Goal: Information Seeking & Learning: Check status

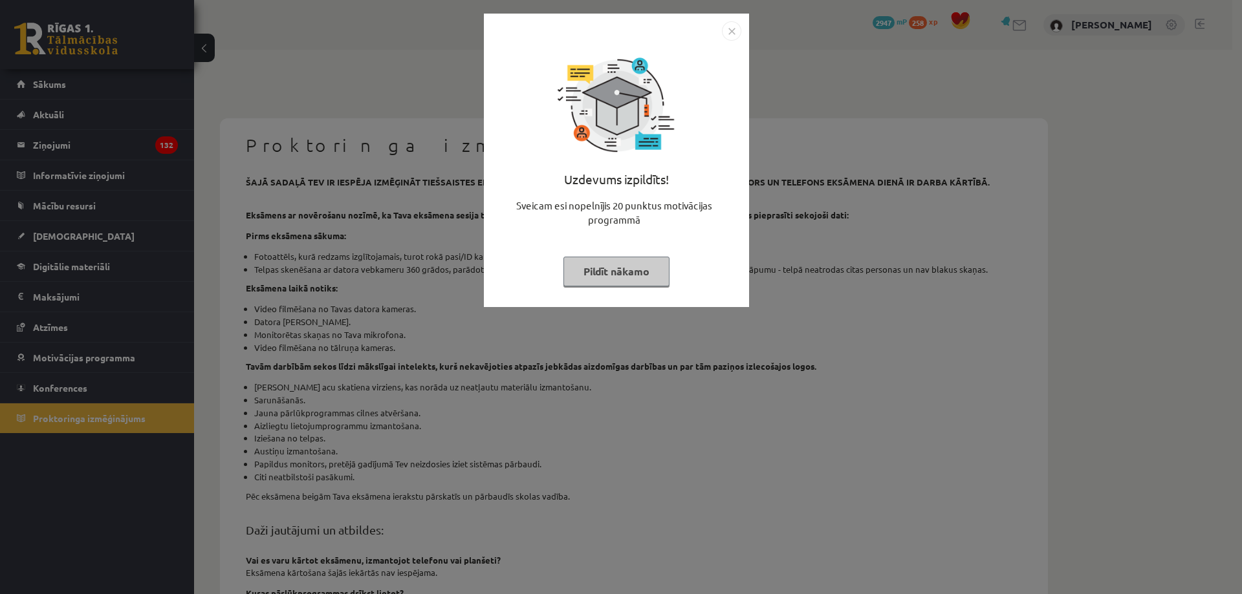
click at [633, 248] on div "Uzdevums izpildīts! Sveicam esi nopelnījis 20 punktus motivācijas programmā Pil…" at bounding box center [617, 170] width 250 height 259
click at [622, 265] on button "Pildīt nākamo" at bounding box center [616, 272] width 106 height 30
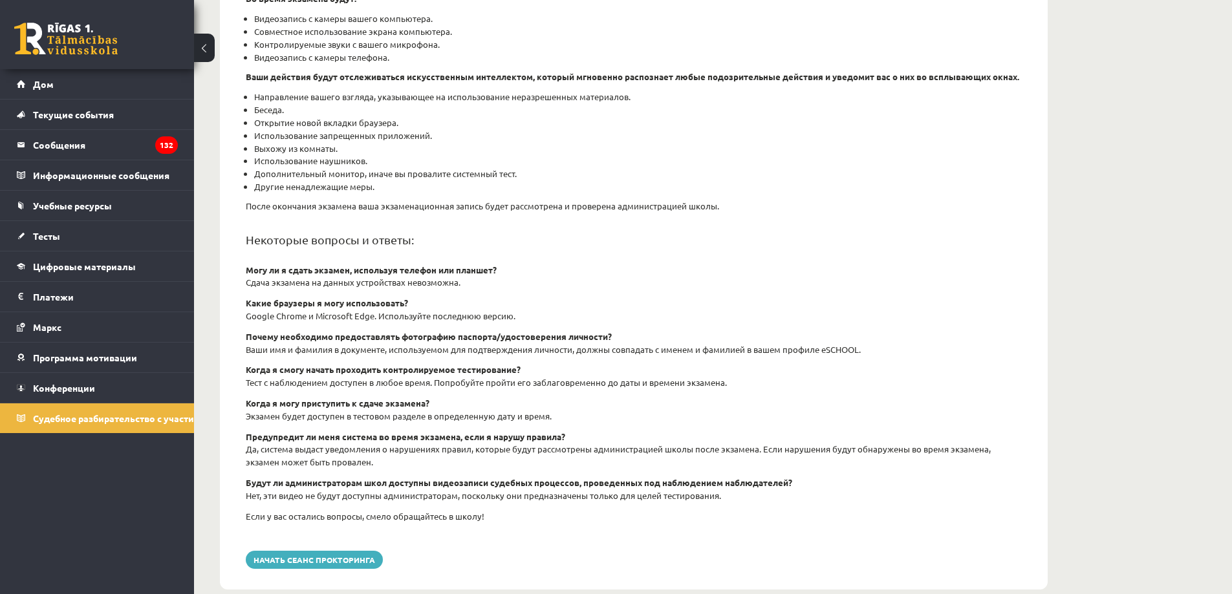
scroll to position [299, 0]
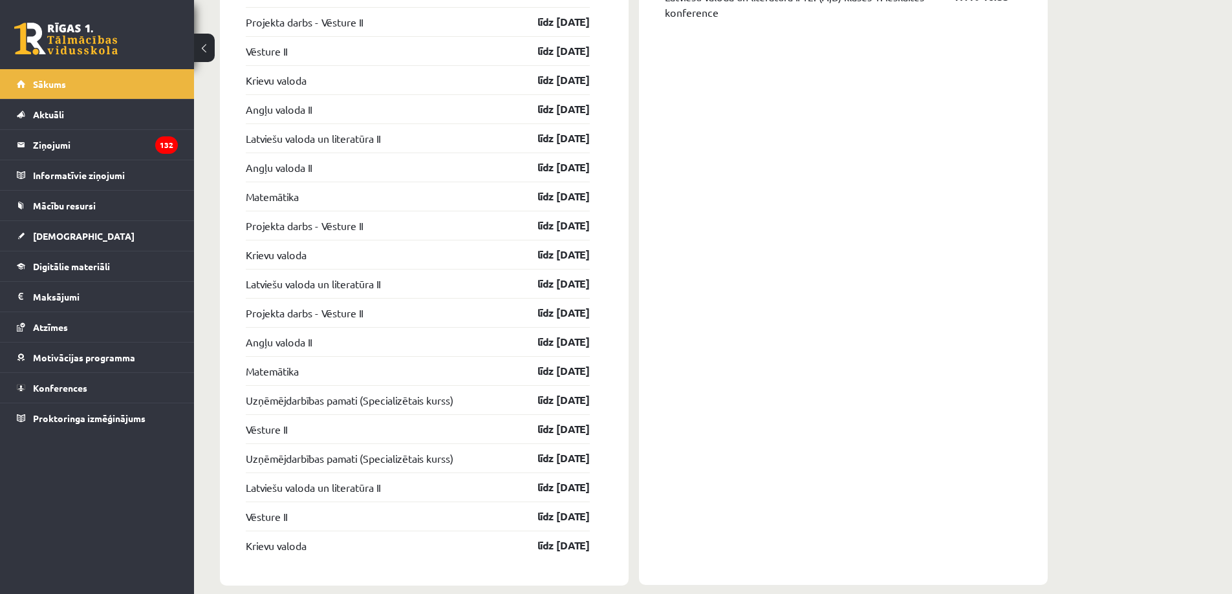
scroll to position [1442, 0]
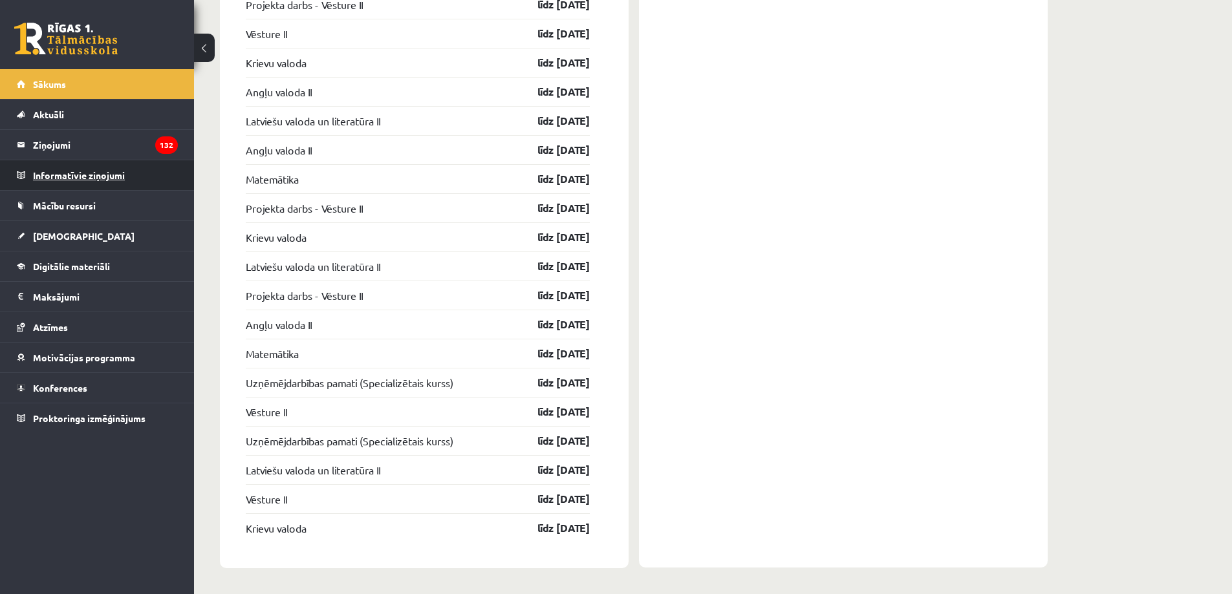
click at [111, 185] on legend "Informatīvie ziņojumi 0" at bounding box center [105, 175] width 145 height 30
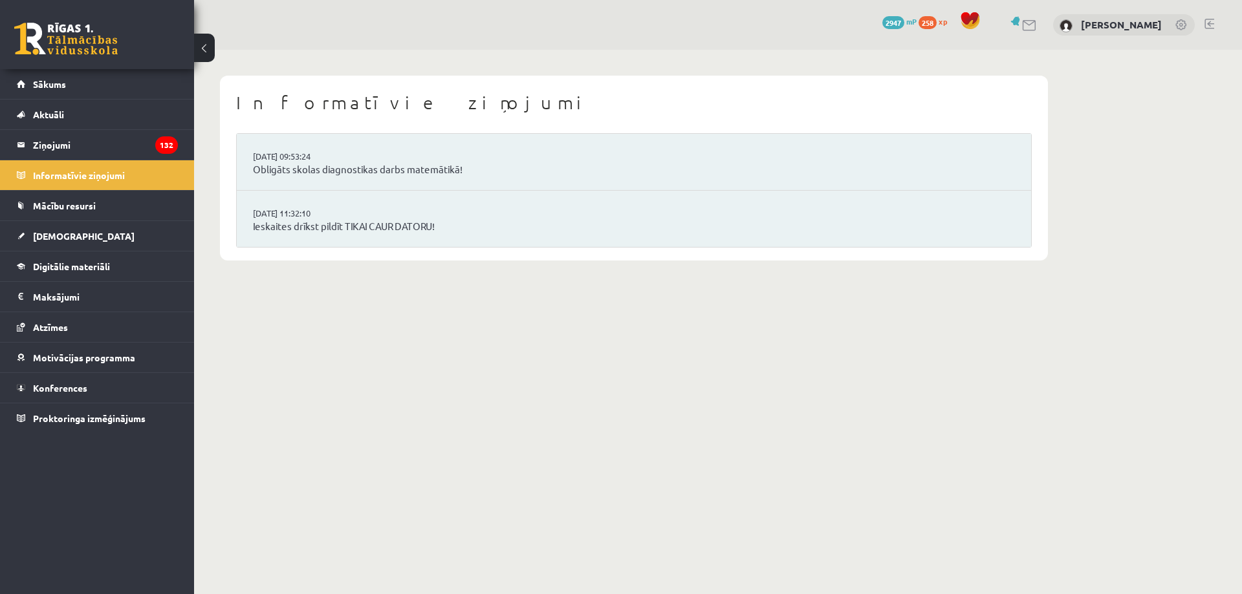
click at [488, 182] on li "16.09.2025 09:53:24 Obligāts skolas diagnostikas darbs matemātikā!" at bounding box center [634, 162] width 794 height 57
click at [451, 181] on li "16.09.2025 09:53:24 Obligāts skolas diagnostikas darbs matemātikā!" at bounding box center [634, 162] width 794 height 57
click at [452, 173] on link "Obligāts skolas diagnostikas darbs matemātikā!" at bounding box center [634, 169] width 762 height 15
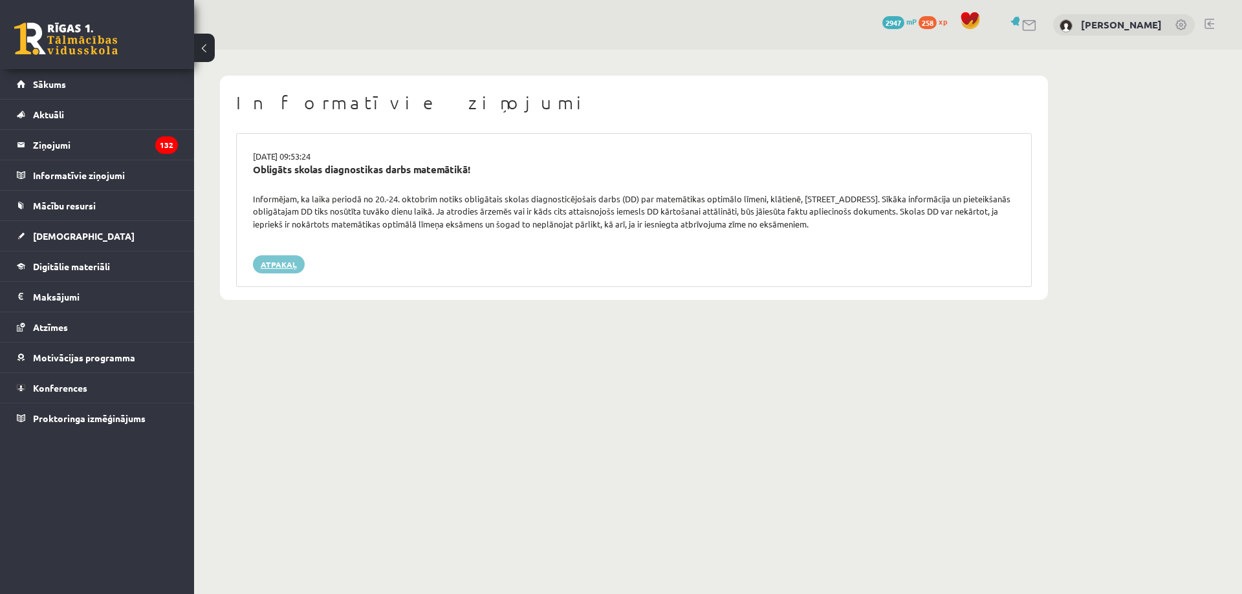
click at [299, 267] on link "Atpakaļ" at bounding box center [279, 264] width 52 height 18
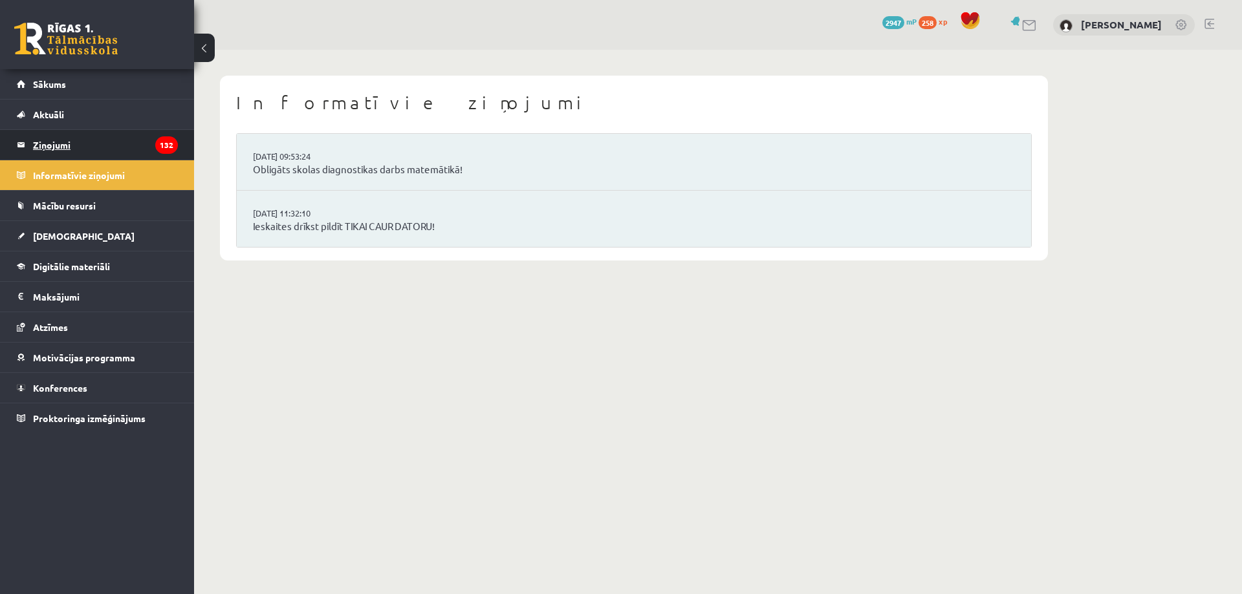
click at [139, 152] on legend "Ziņojumi 132" at bounding box center [105, 145] width 145 height 30
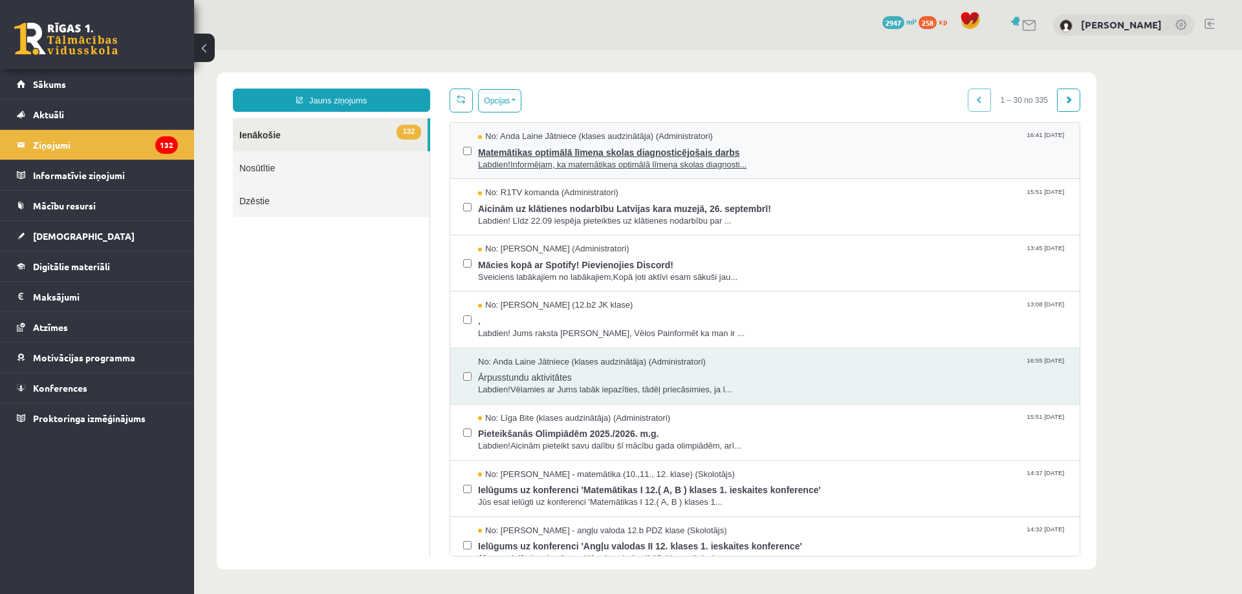
click at [777, 149] on span "Matemātikas optimālā līmeņa skolas diagnosticējošais darbs" at bounding box center [772, 151] width 589 height 16
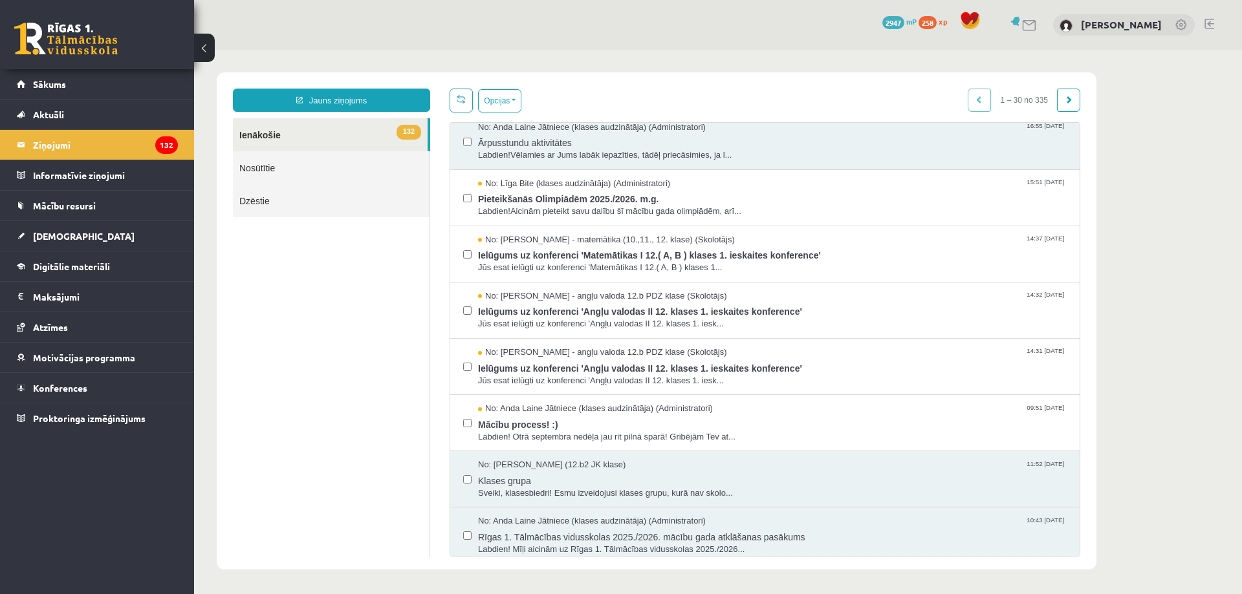
scroll to position [323, 0]
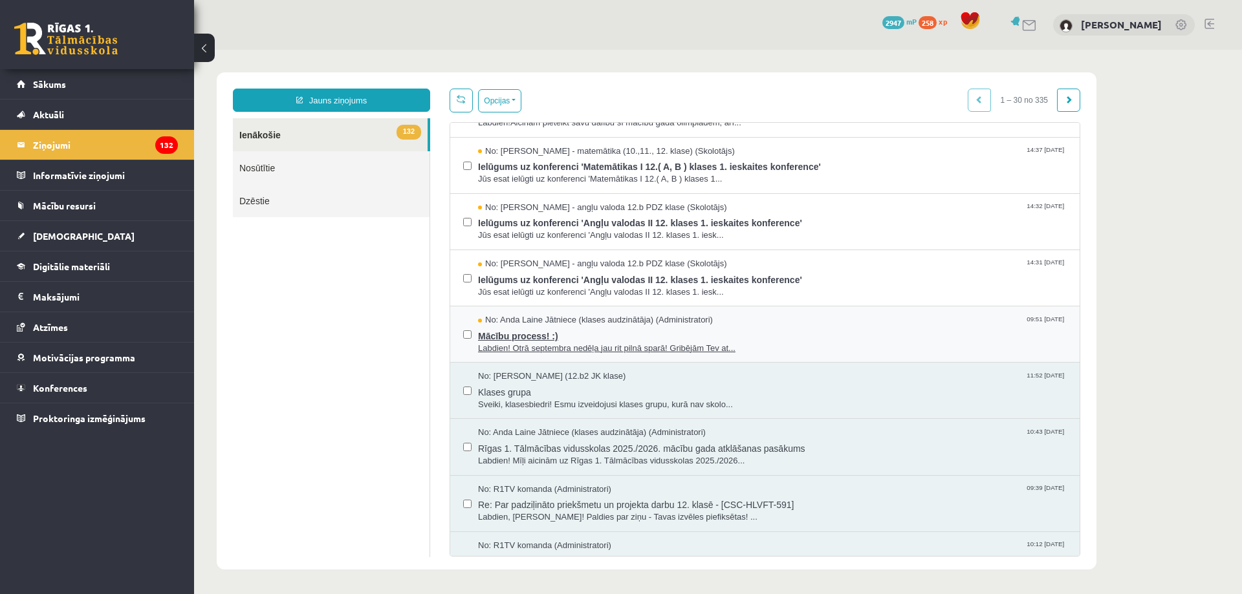
click at [748, 336] on span "Mācību process! :)" at bounding box center [772, 335] width 589 height 16
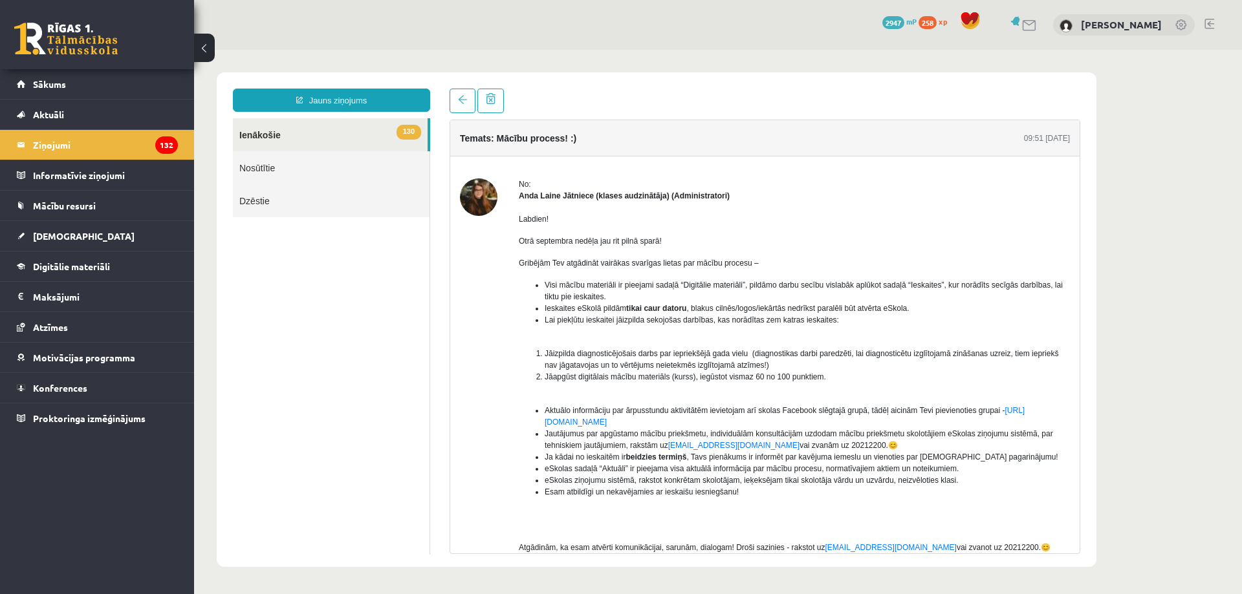
scroll to position [0, 0]
drag, startPoint x: 748, startPoint y: 336, endPoint x: 528, endPoint y: 329, distance: 220.0
click at [528, 329] on ul "Visi mācību materiāli ir pieejami sadaļā “Digitālie materiāli”, pildāmo darbu s…" at bounding box center [794, 308] width 551 height 58
click at [118, 76] on link "Sākums" at bounding box center [97, 84] width 161 height 30
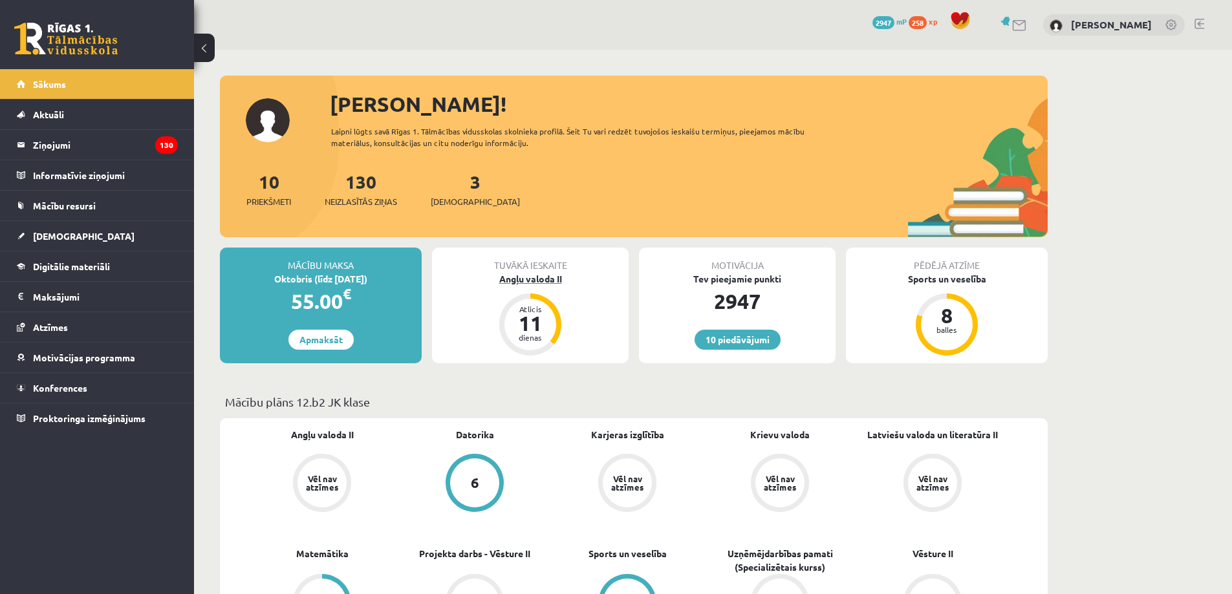
click at [554, 324] on div "Atlicis 11 dienas" at bounding box center [530, 325] width 52 height 52
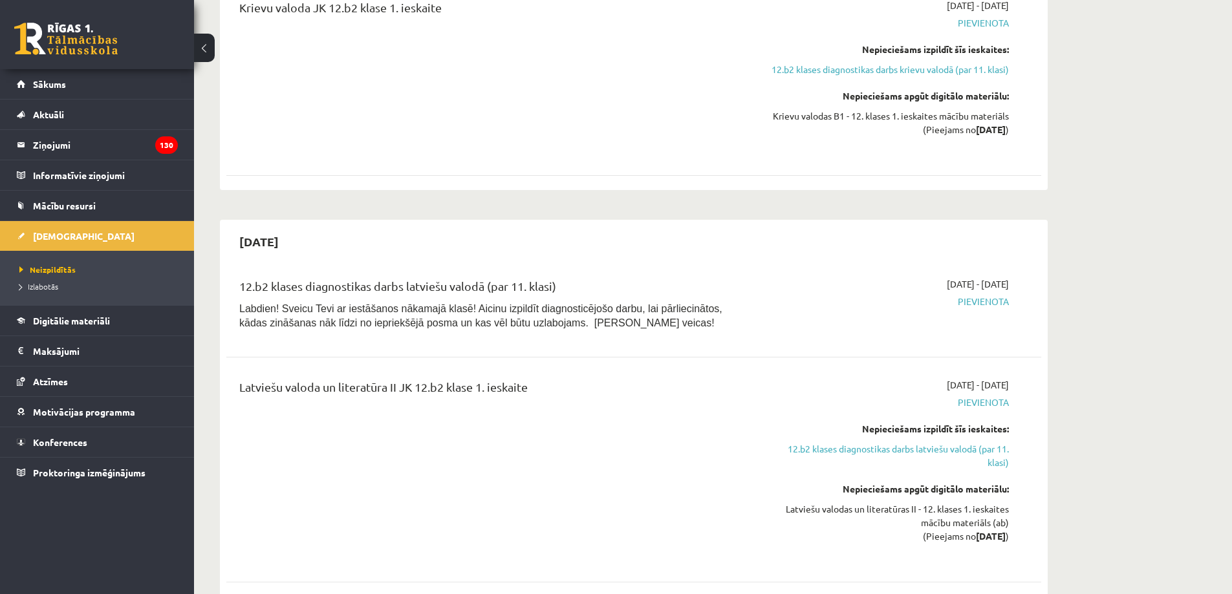
scroll to position [1035, 0]
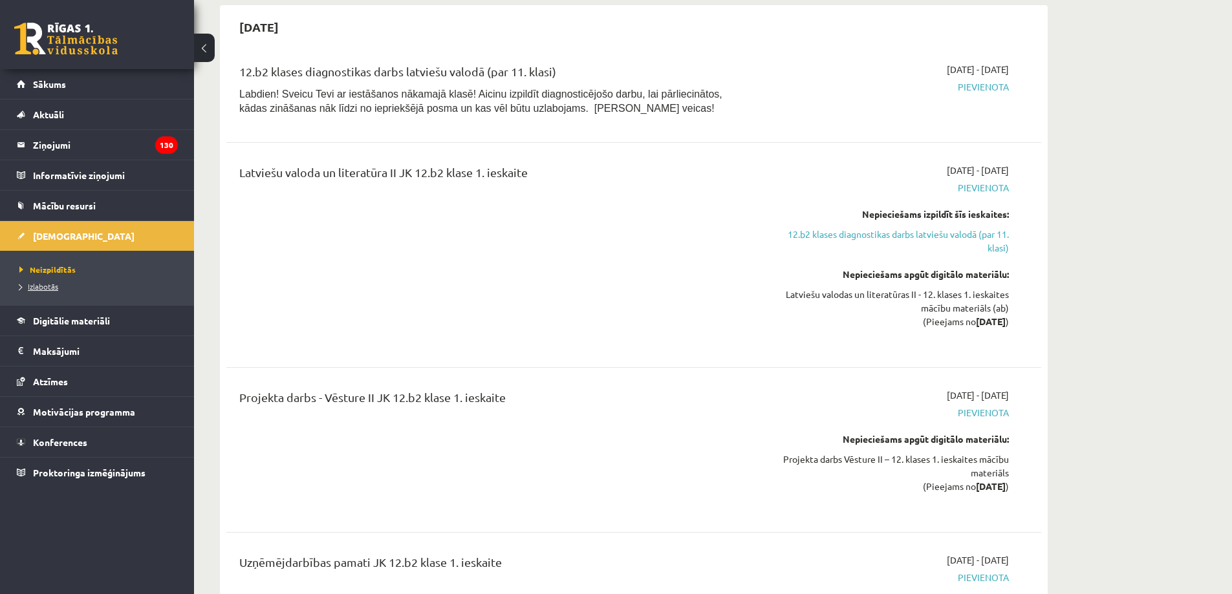
click at [43, 281] on link "Izlabotās" at bounding box center [100, 287] width 162 height 12
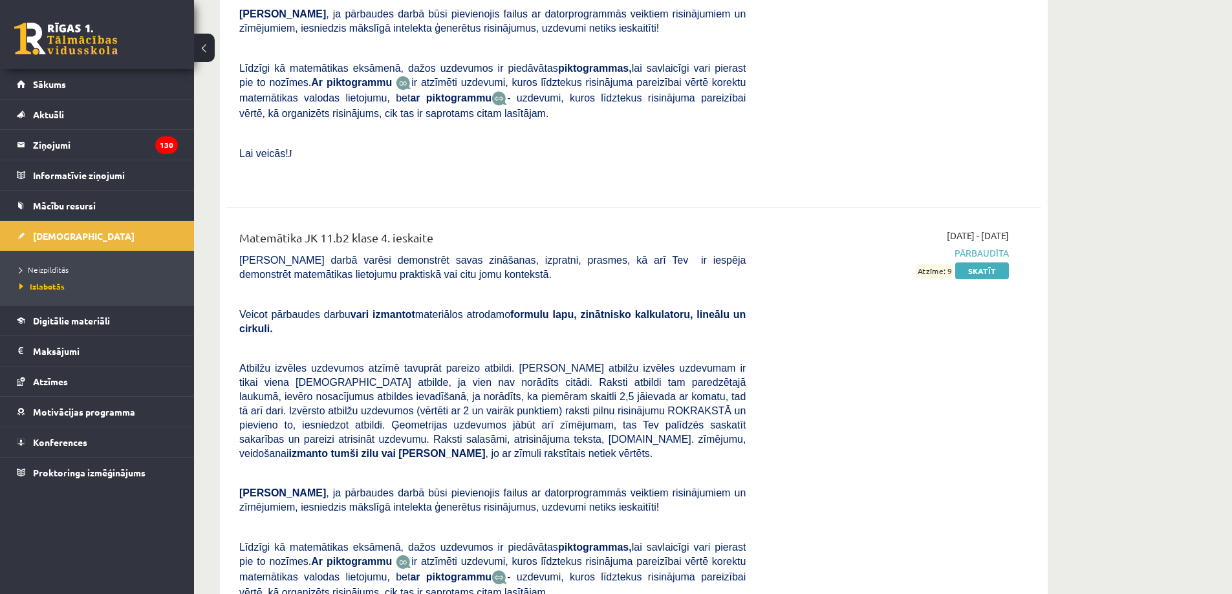
scroll to position [5756, 0]
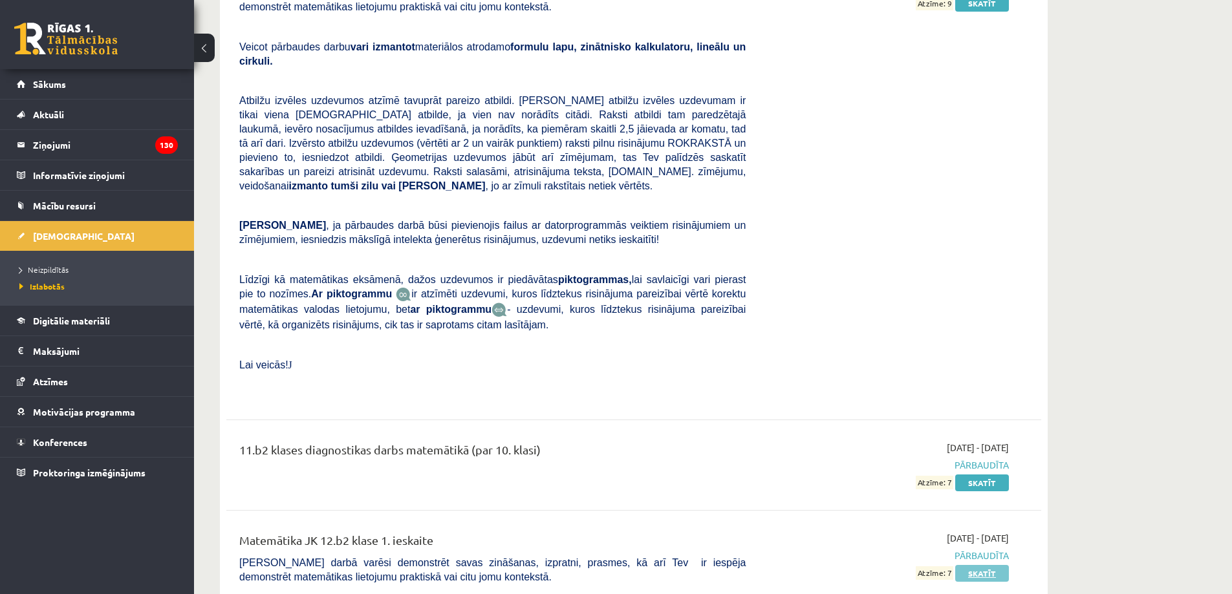
click at [970, 565] on link "Skatīt" at bounding box center [982, 573] width 54 height 17
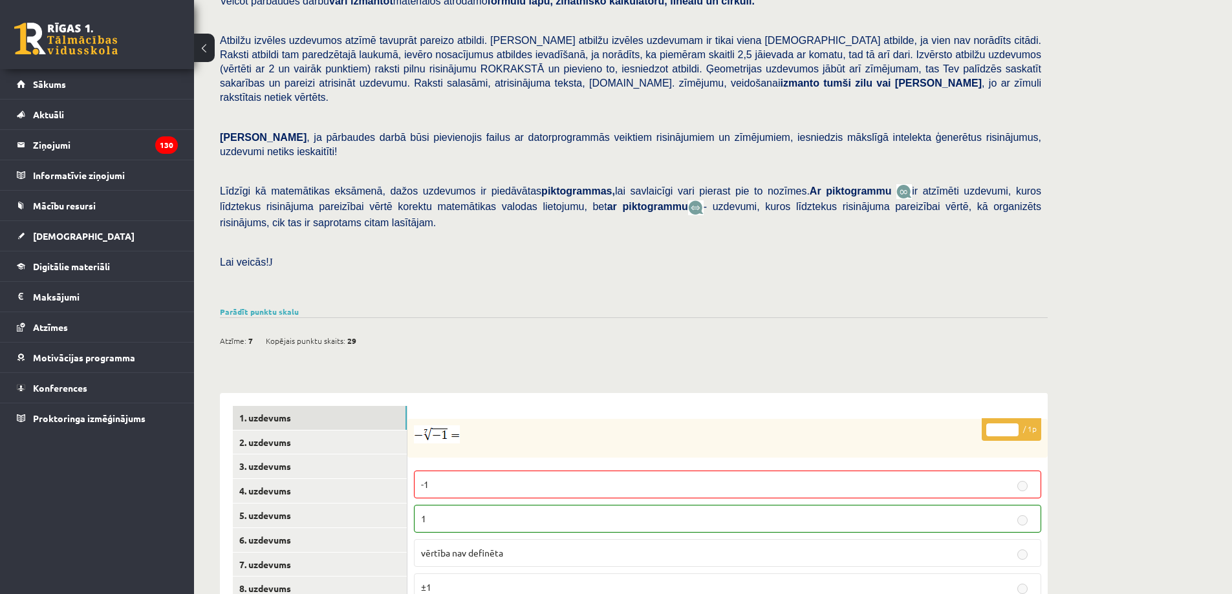
scroll to position [331, 0]
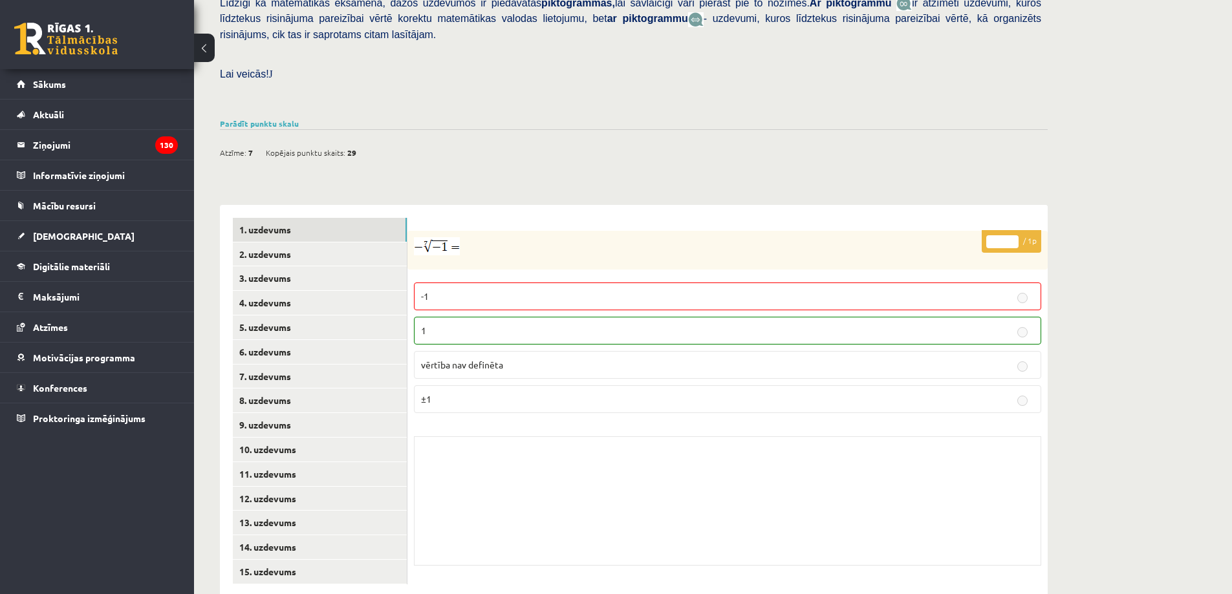
drag, startPoint x: 638, startPoint y: 298, endPoint x: 521, endPoint y: 228, distance: 135.8
click at [521, 231] on div at bounding box center [727, 250] width 640 height 39
click at [320, 243] on link "2. uzdevums" at bounding box center [320, 255] width 174 height 24
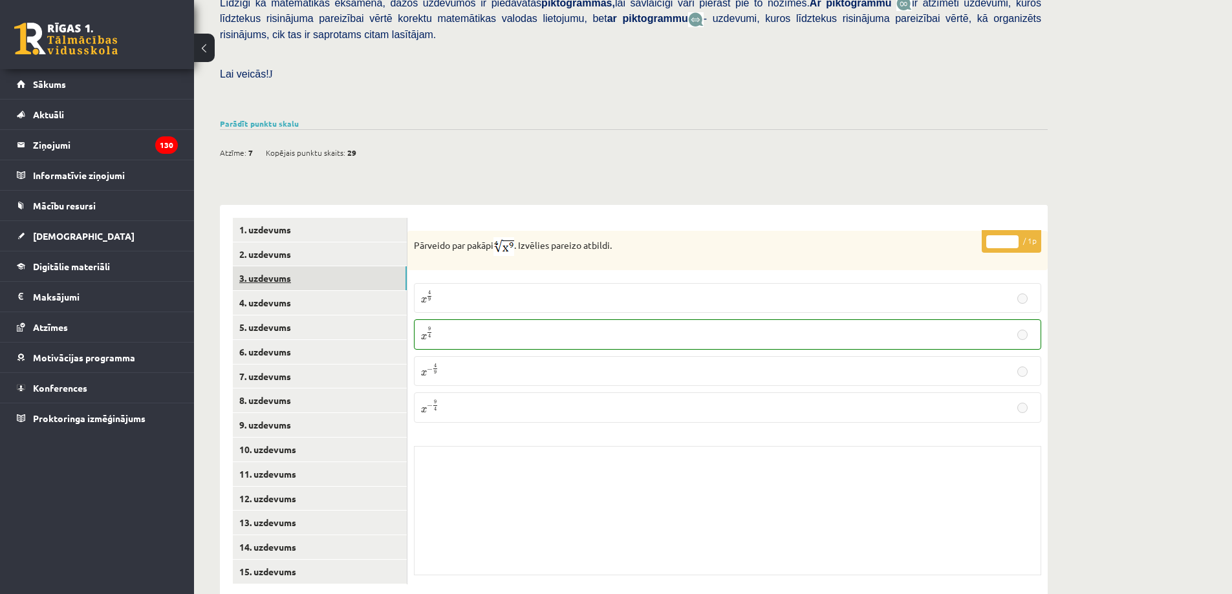
click at [352, 266] on link "3. uzdevums" at bounding box center [320, 278] width 174 height 24
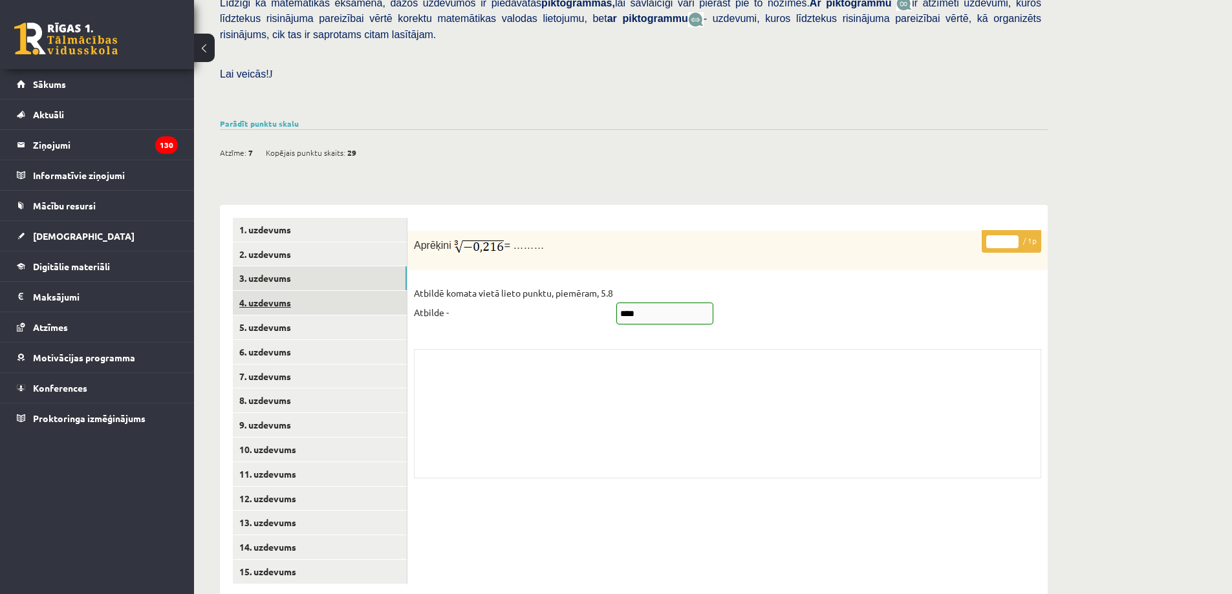
click at [356, 291] on link "4. uzdevums" at bounding box center [320, 303] width 174 height 24
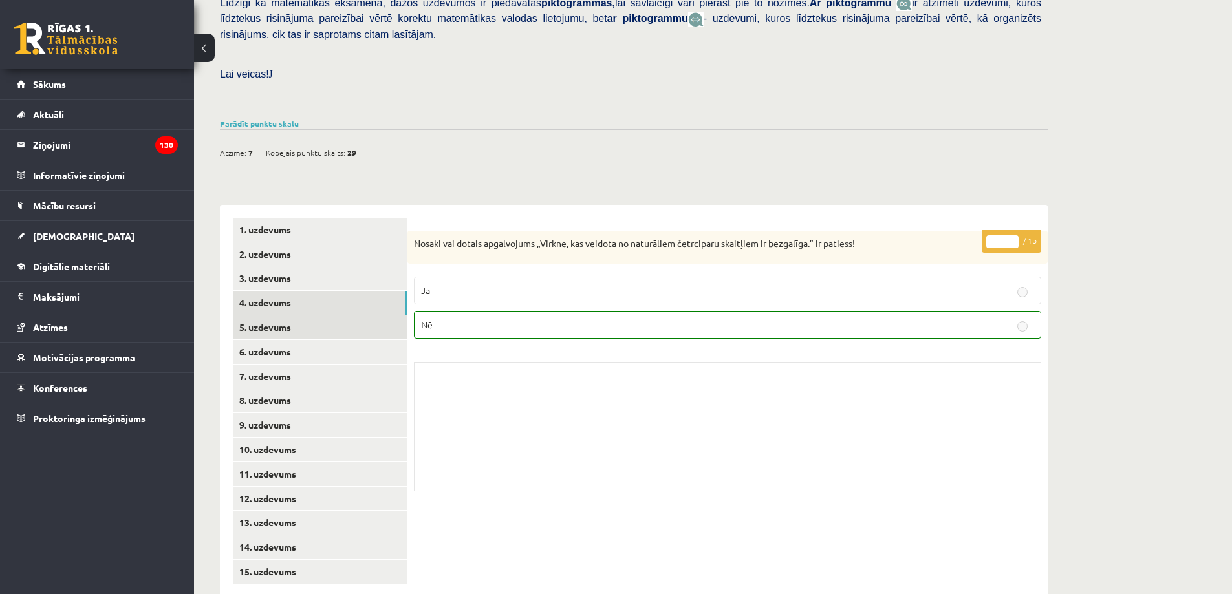
click at [339, 316] on link "5. uzdevums" at bounding box center [320, 328] width 174 height 24
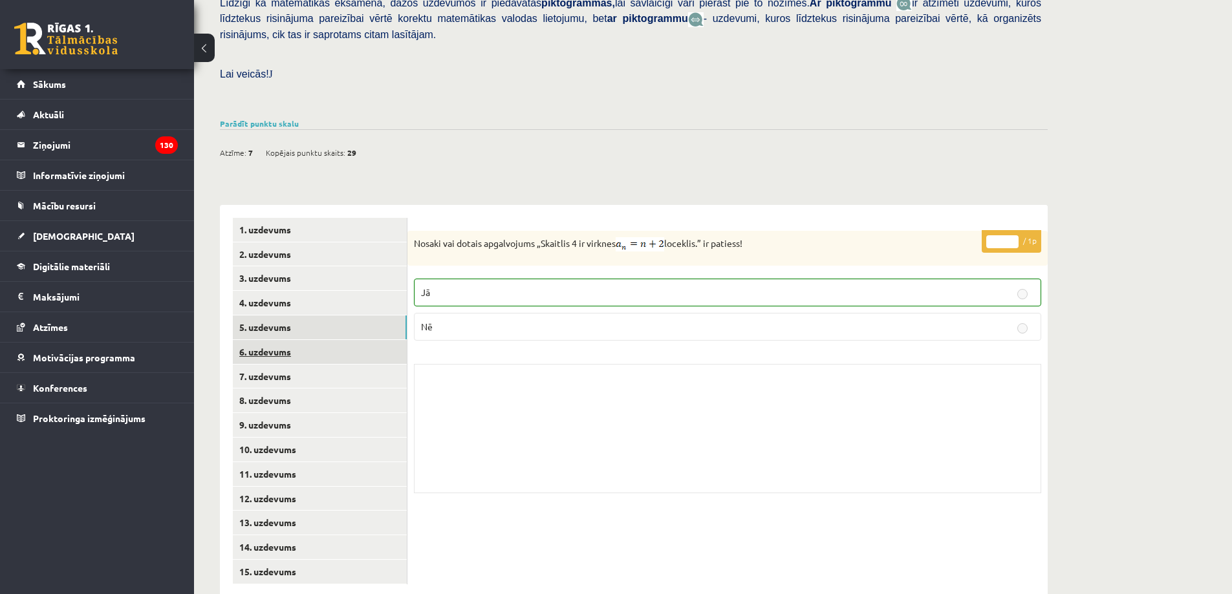
click at [339, 340] on link "6. uzdevums" at bounding box center [320, 352] width 174 height 24
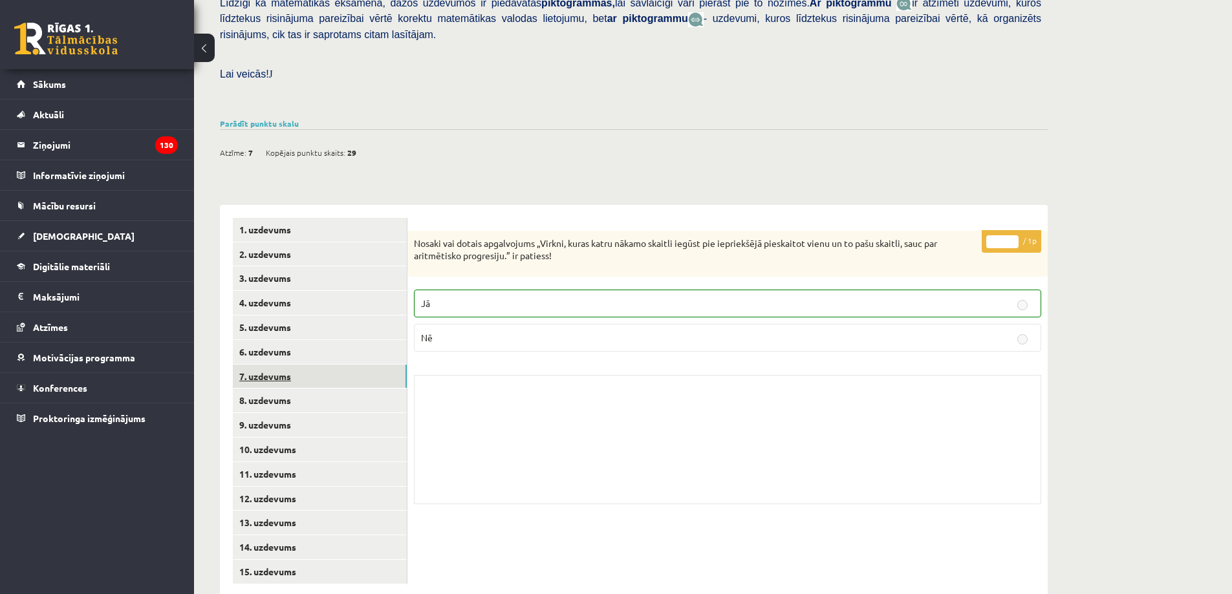
click at [336, 365] on link "7. uzdevums" at bounding box center [320, 377] width 174 height 24
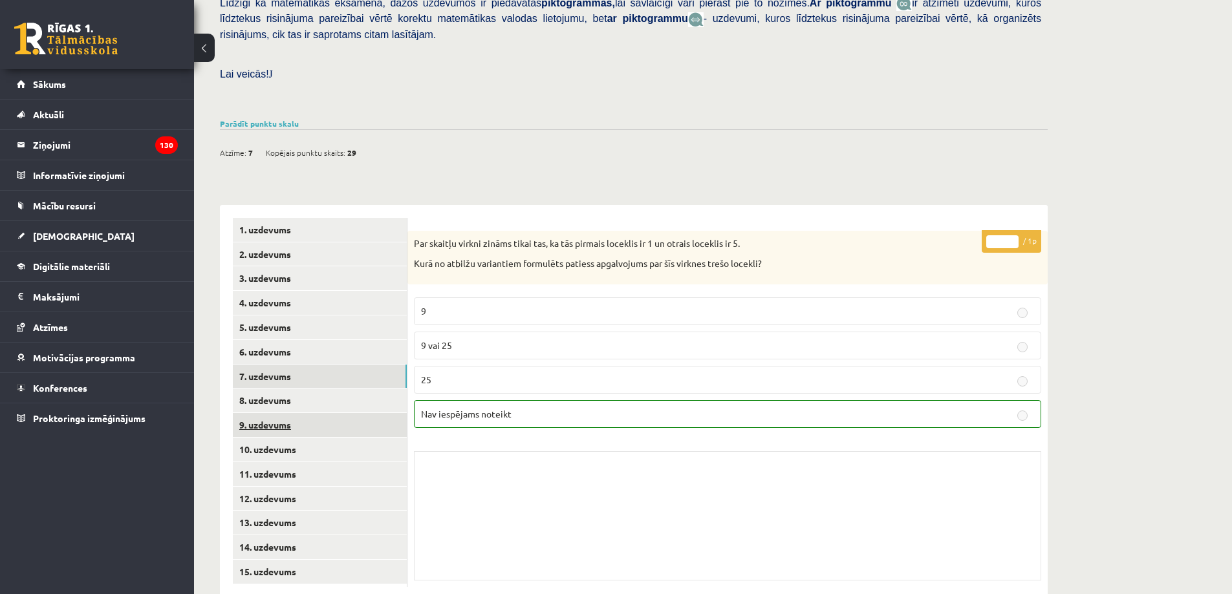
click at [334, 413] on link "9. uzdevums" at bounding box center [320, 425] width 174 height 24
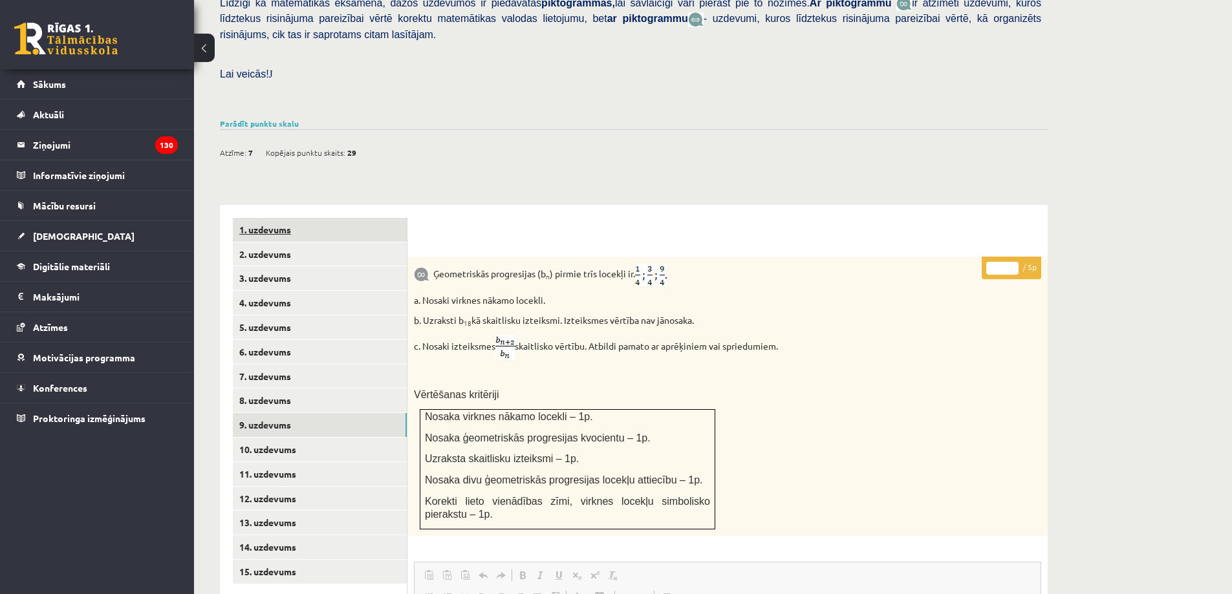
click at [352, 218] on link "1. uzdevums" at bounding box center [320, 230] width 174 height 24
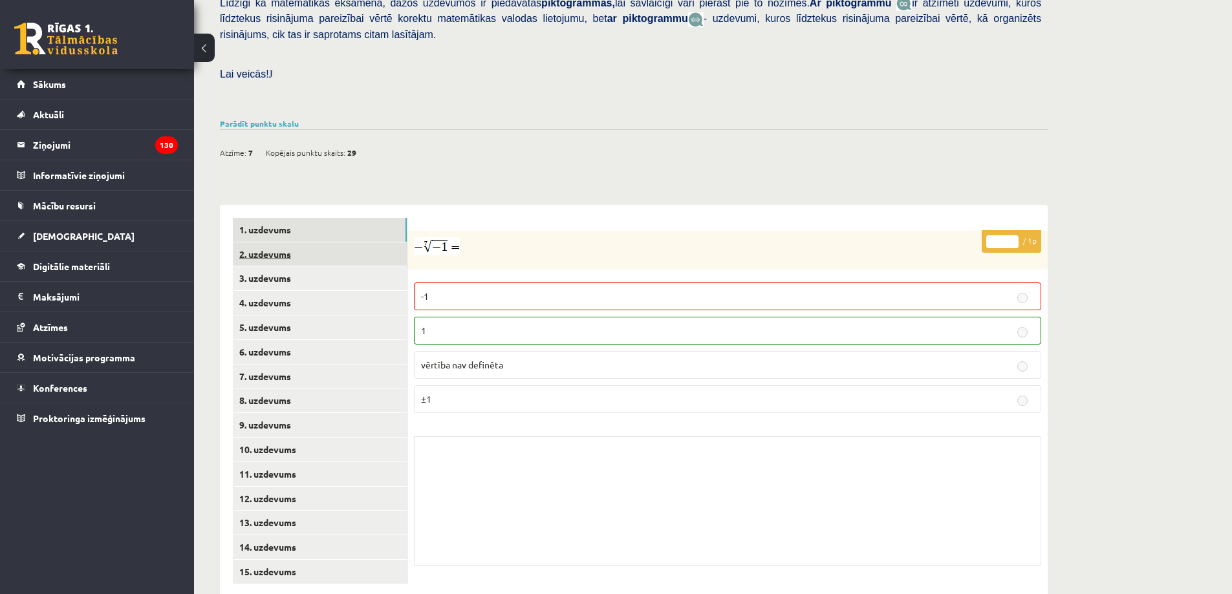
click at [362, 243] on link "2. uzdevums" at bounding box center [320, 255] width 174 height 24
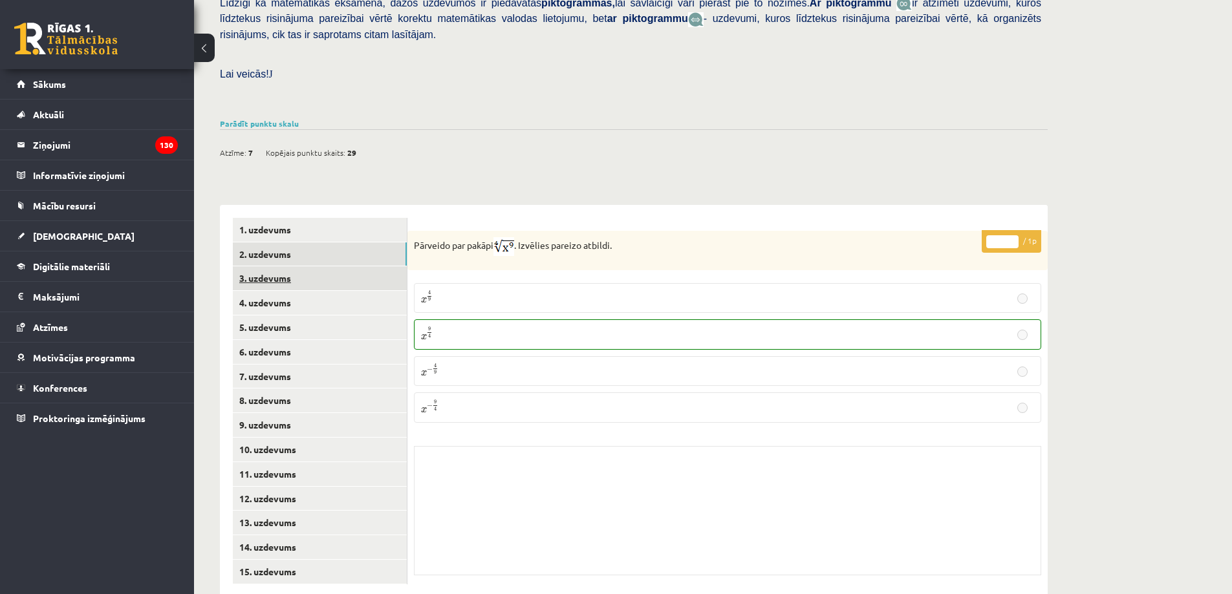
click at [310, 266] on link "3. uzdevums" at bounding box center [320, 278] width 174 height 24
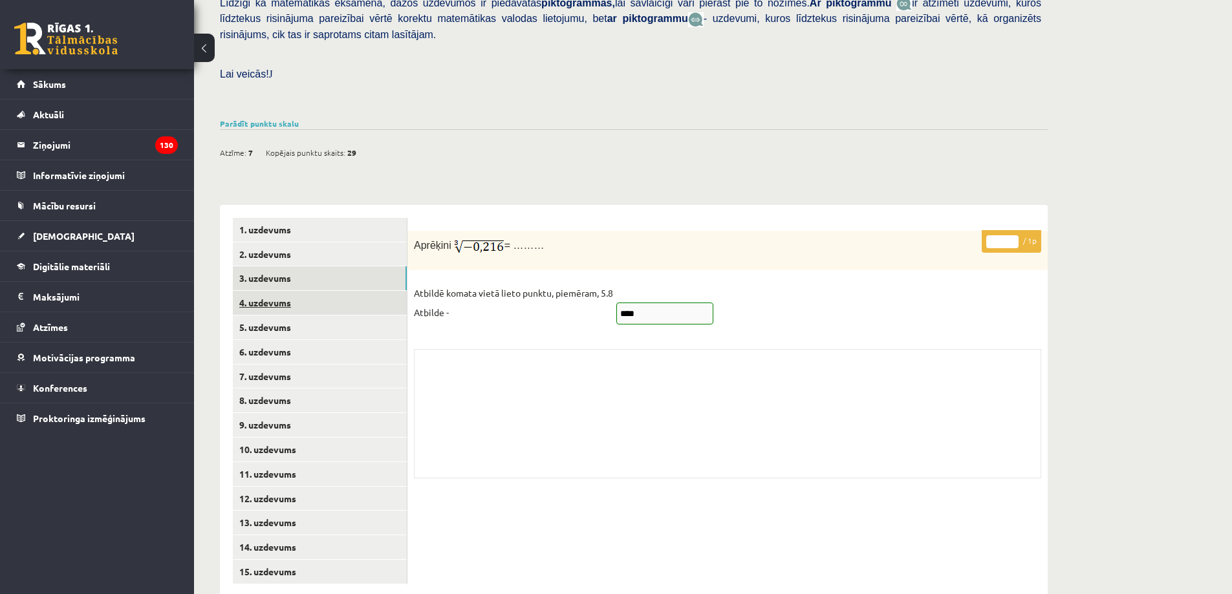
click at [373, 291] on link "4. uzdevums" at bounding box center [320, 303] width 174 height 24
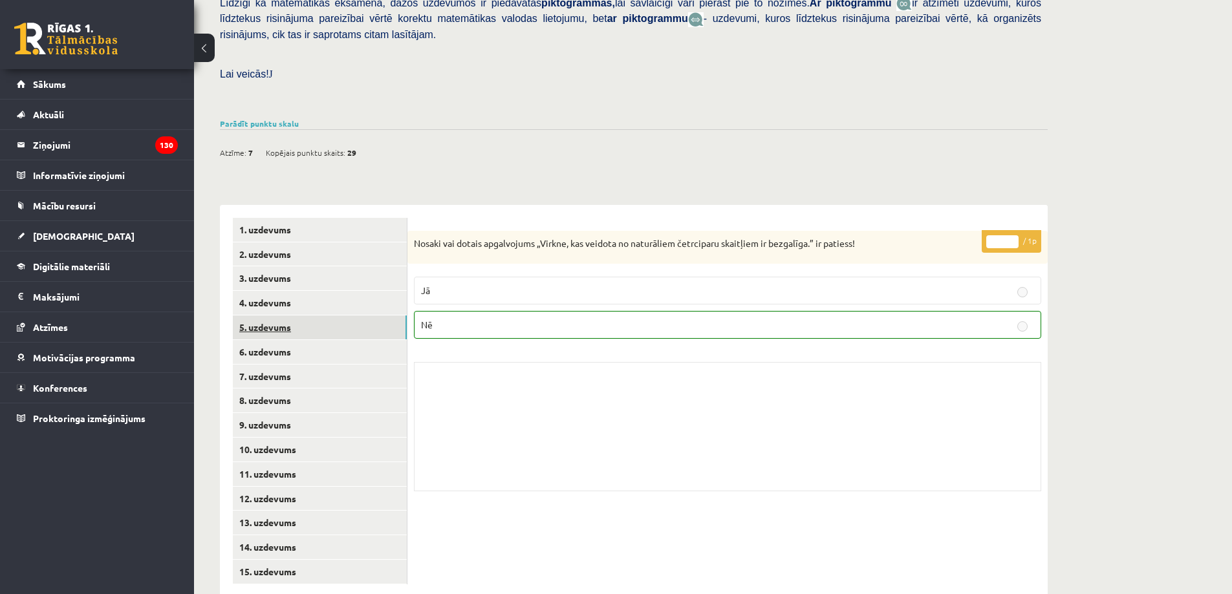
click at [361, 316] on link "5. uzdevums" at bounding box center [320, 328] width 174 height 24
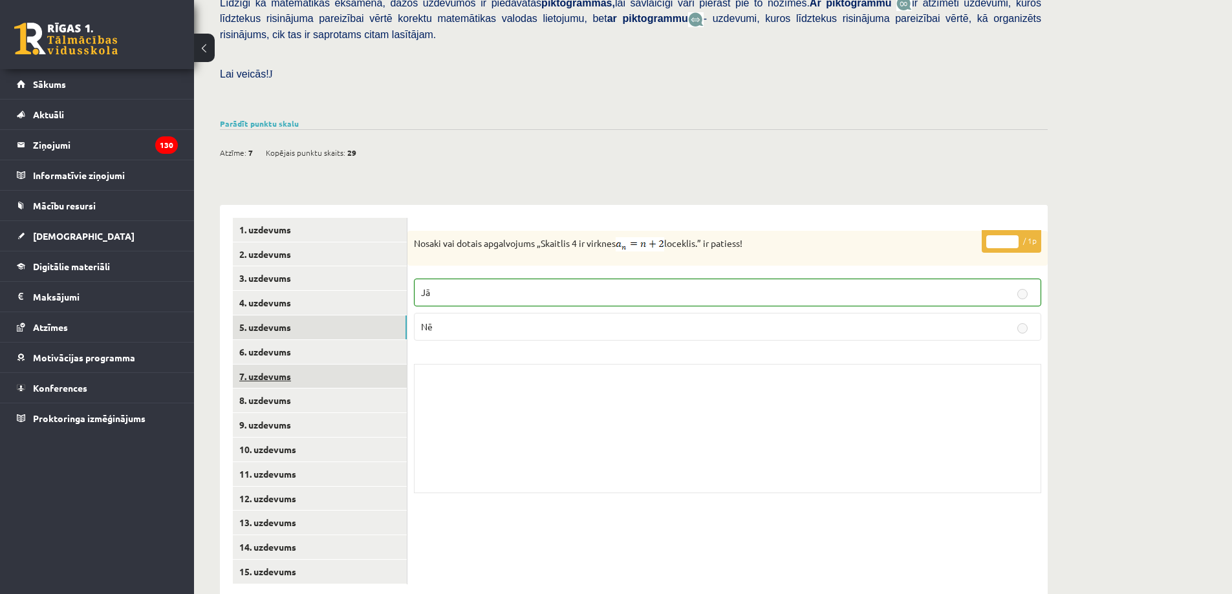
click at [345, 365] on link "7. uzdevums" at bounding box center [320, 377] width 174 height 24
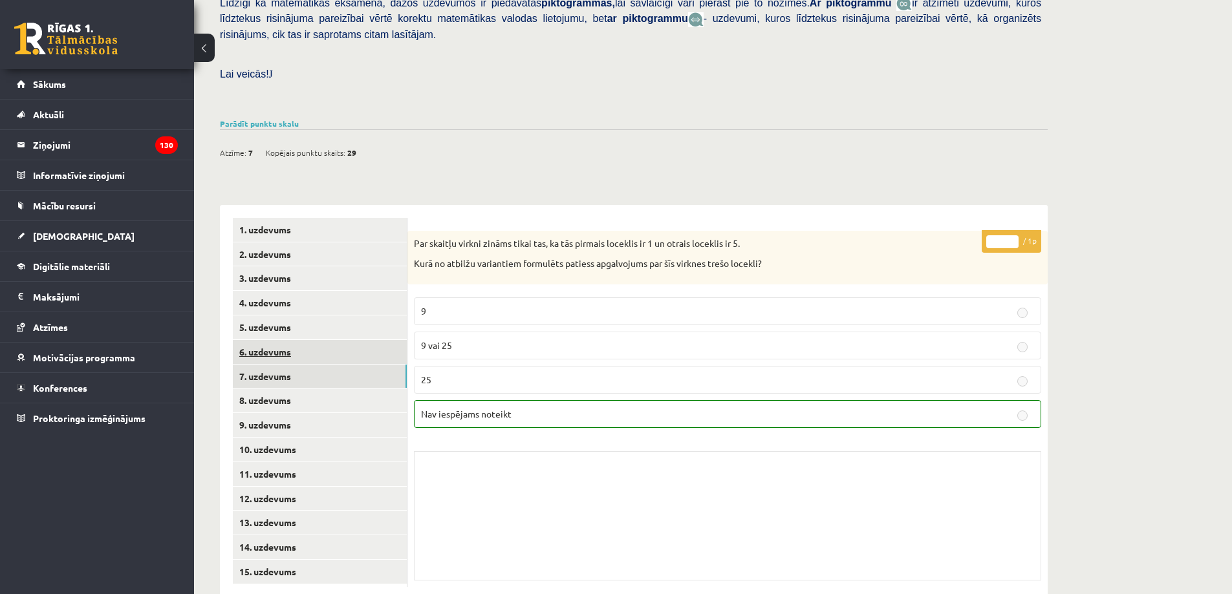
click at [345, 340] on link "6. uzdevums" at bounding box center [320, 352] width 174 height 24
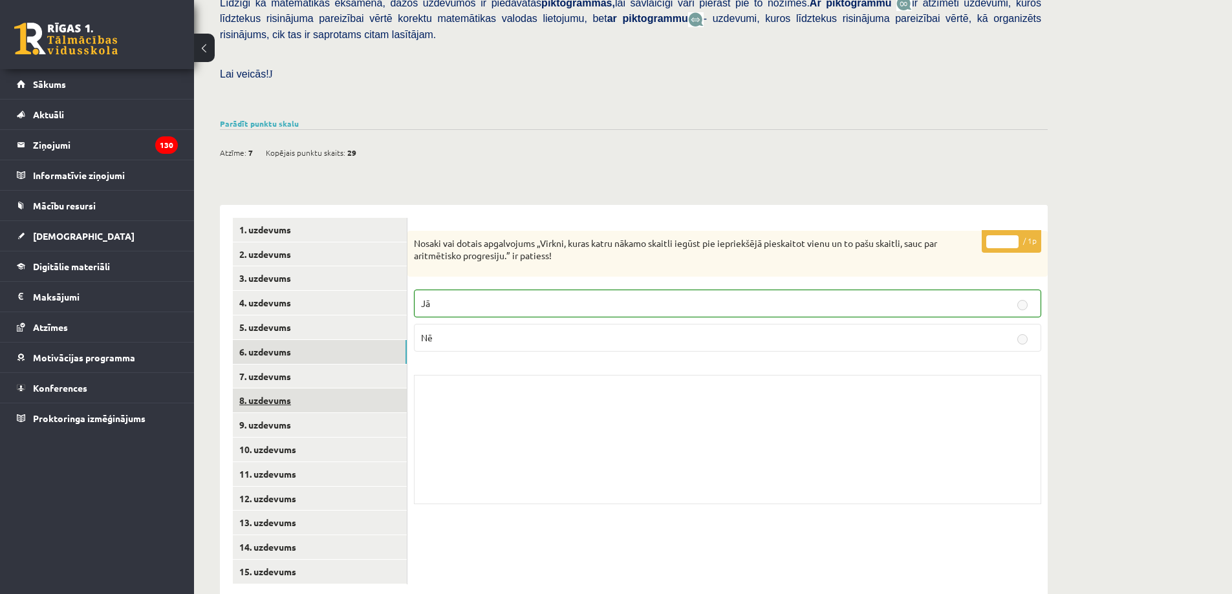
click at [372, 389] on link "8. uzdevums" at bounding box center [320, 401] width 174 height 24
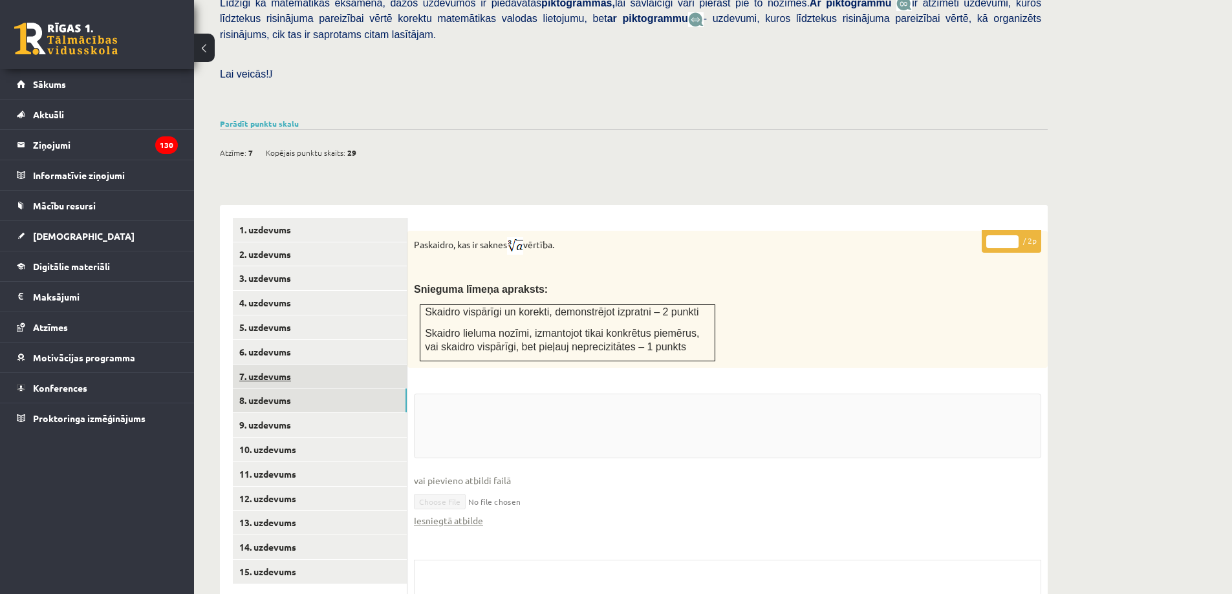
click at [367, 365] on link "7. uzdevums" at bounding box center [320, 377] width 174 height 24
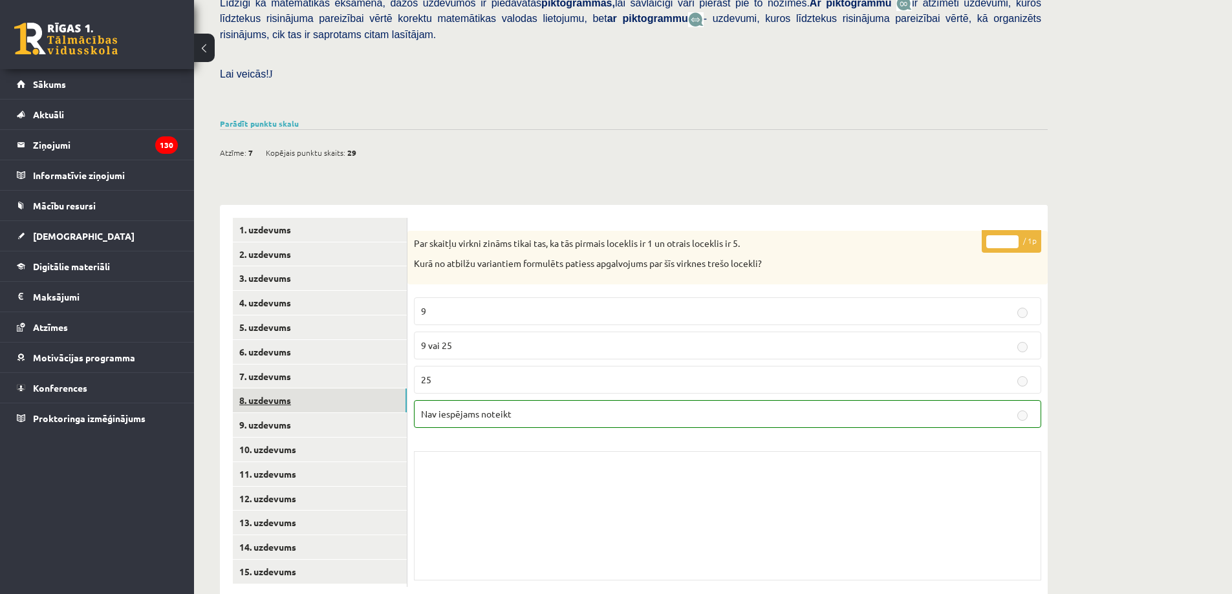
click at [349, 389] on link "8. uzdevums" at bounding box center [320, 401] width 174 height 24
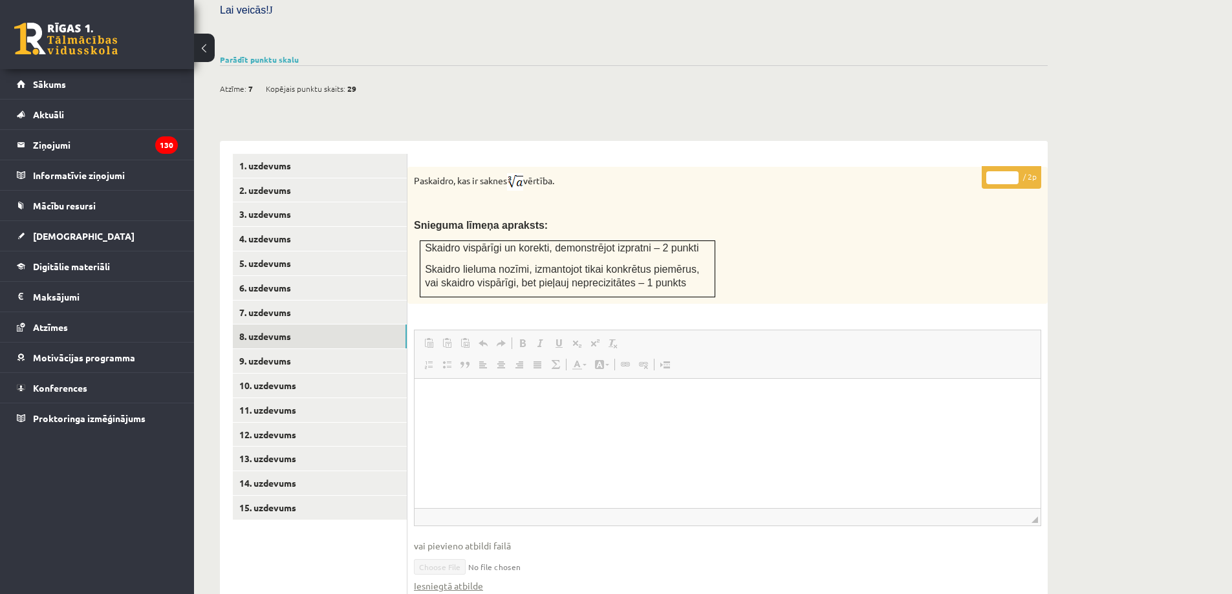
scroll to position [0, 0]
click at [373, 349] on link "9. uzdevums" at bounding box center [320, 361] width 174 height 24
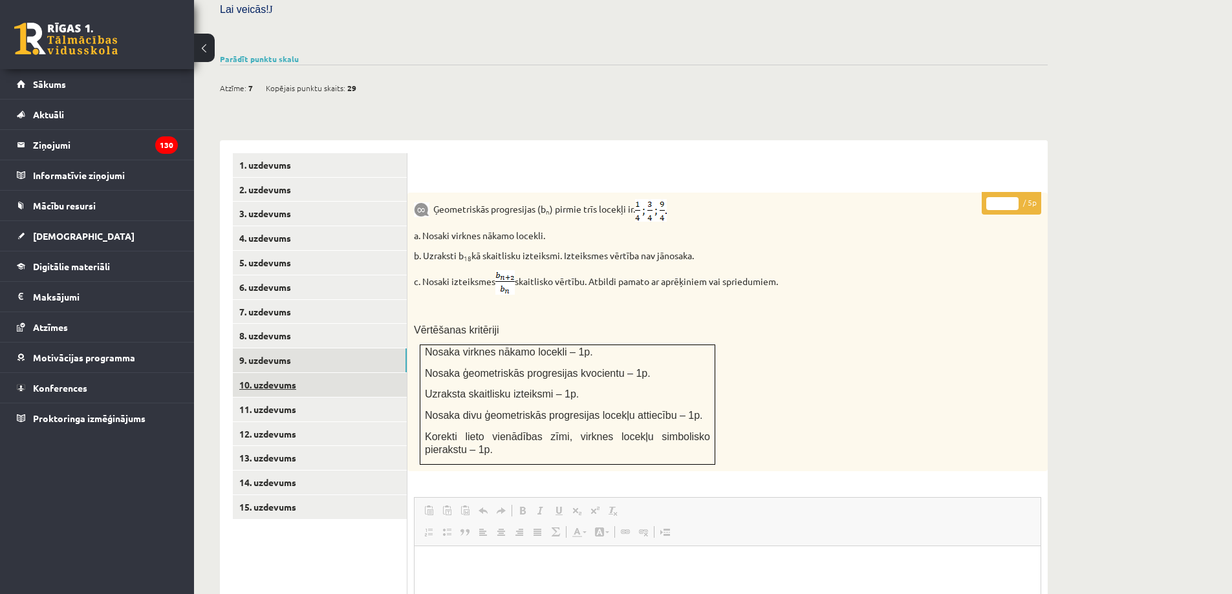
click at [340, 373] on link "10. uzdevums" at bounding box center [320, 385] width 174 height 24
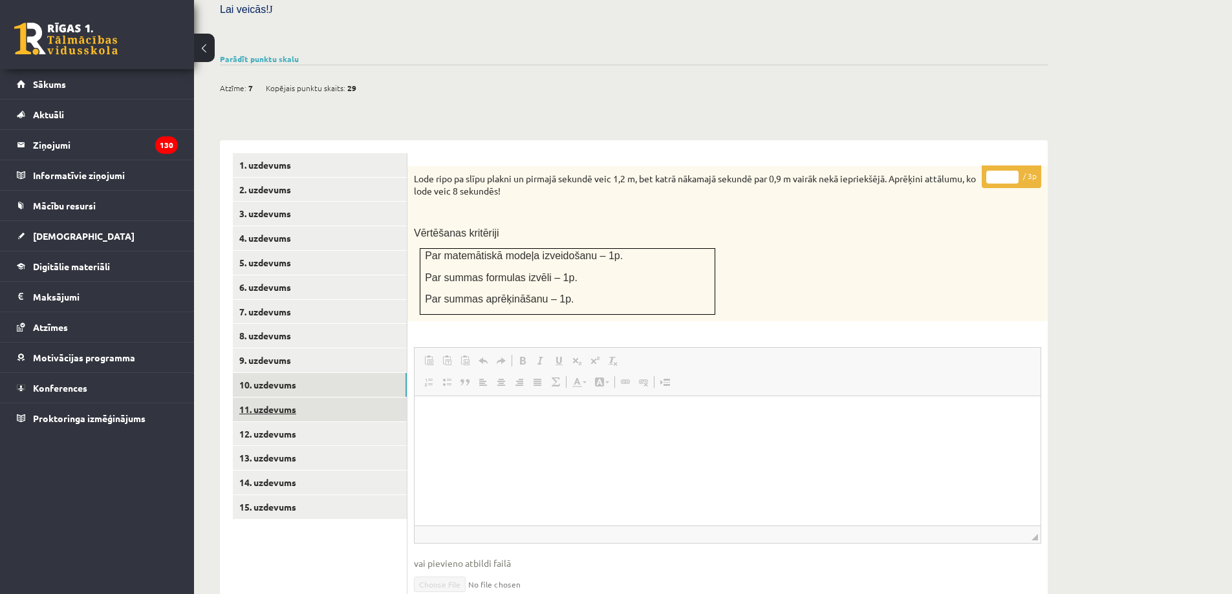
click at [356, 398] on link "11. uzdevums" at bounding box center [320, 410] width 174 height 24
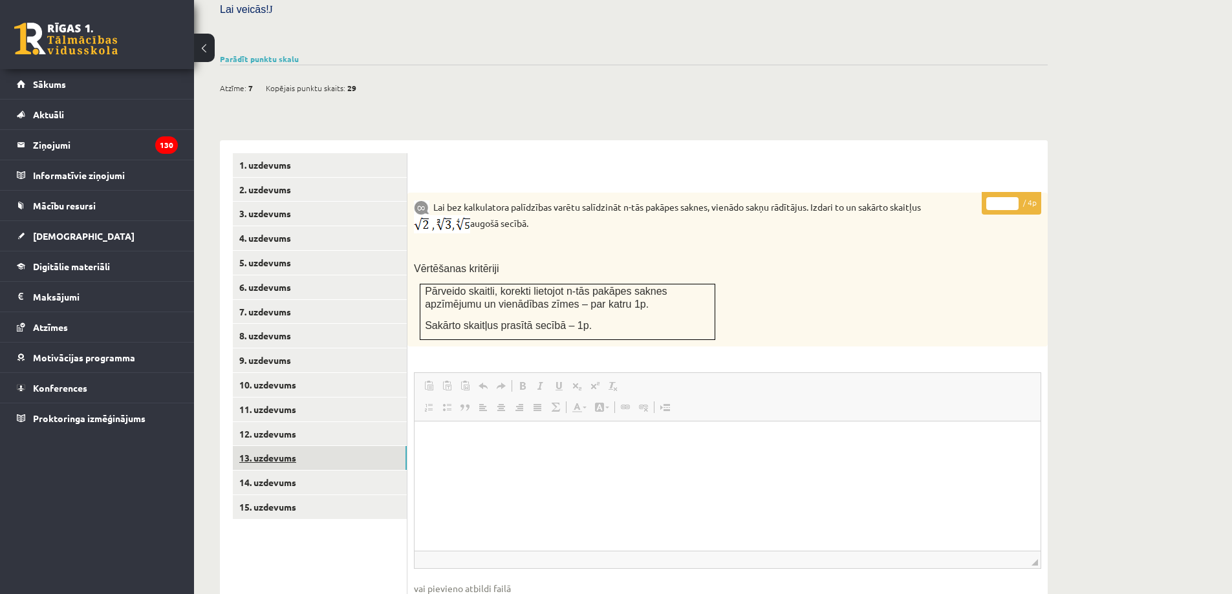
click at [321, 446] on link "13. uzdevums" at bounding box center [320, 458] width 174 height 24
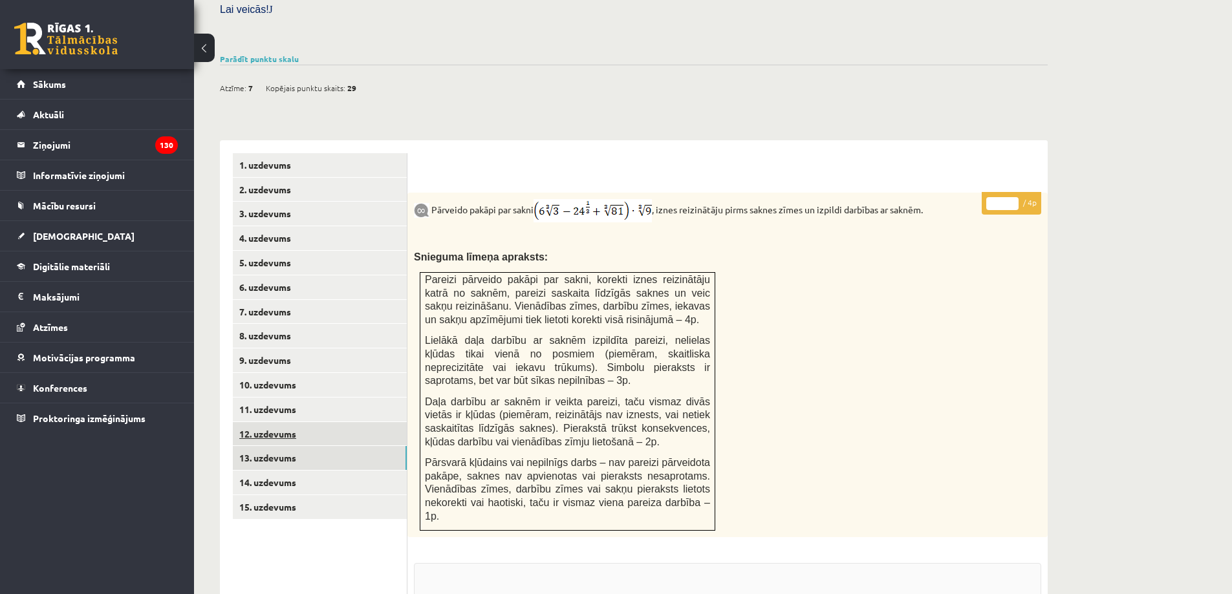
click at [336, 422] on link "12. uzdevums" at bounding box center [320, 434] width 174 height 24
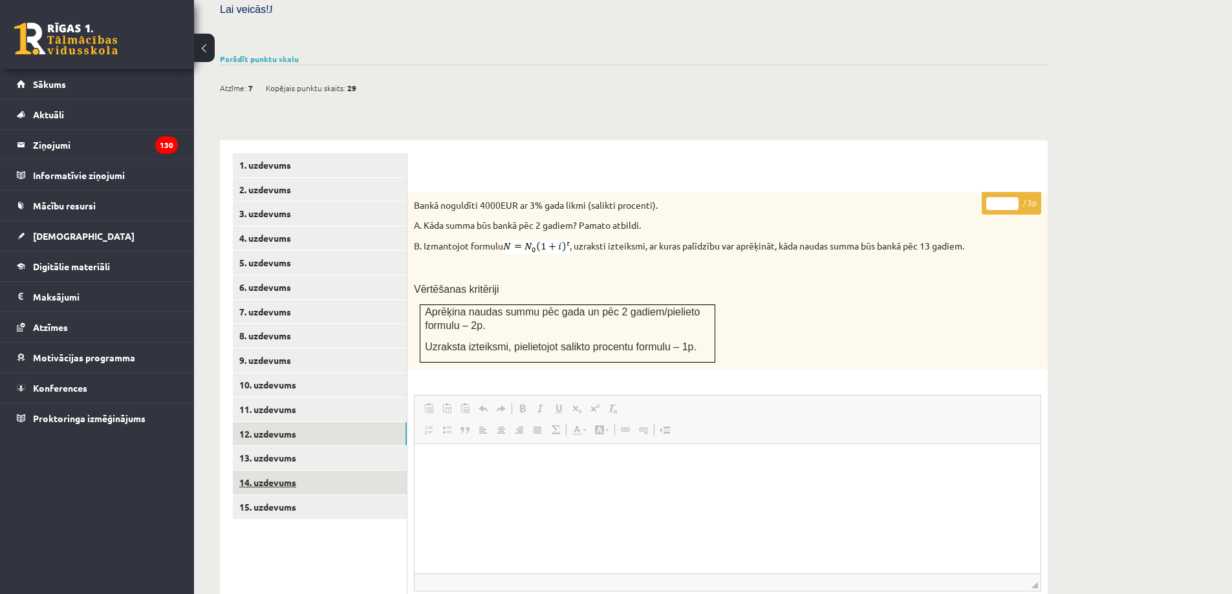
click at [347, 471] on link "14. uzdevums" at bounding box center [320, 483] width 174 height 24
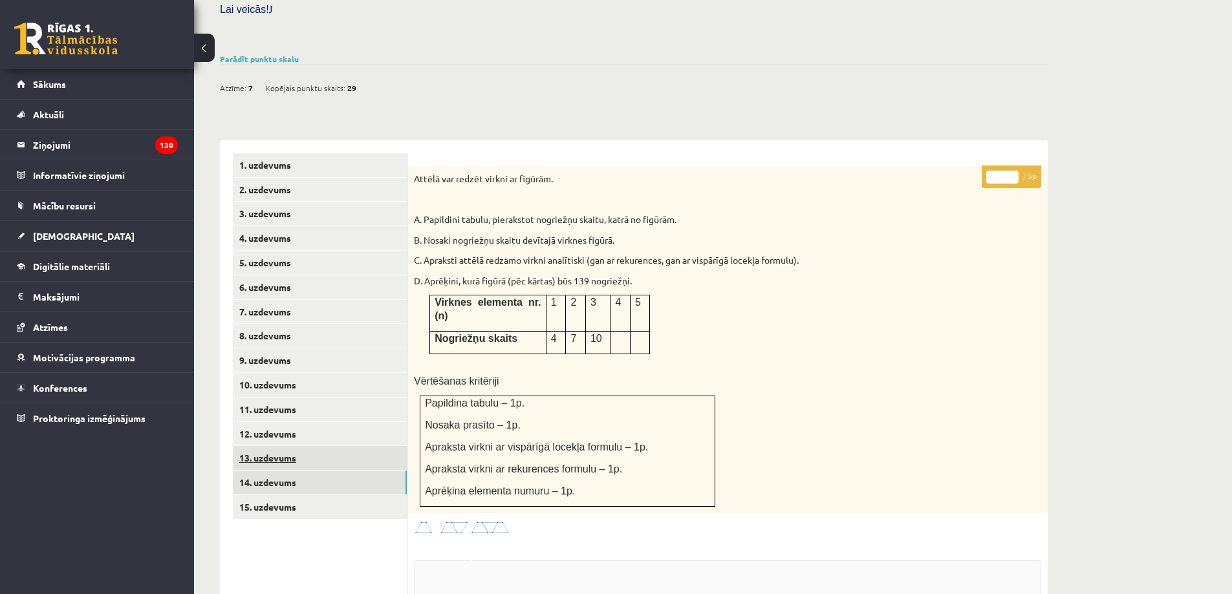
click at [354, 446] on link "13. uzdevums" at bounding box center [320, 458] width 174 height 24
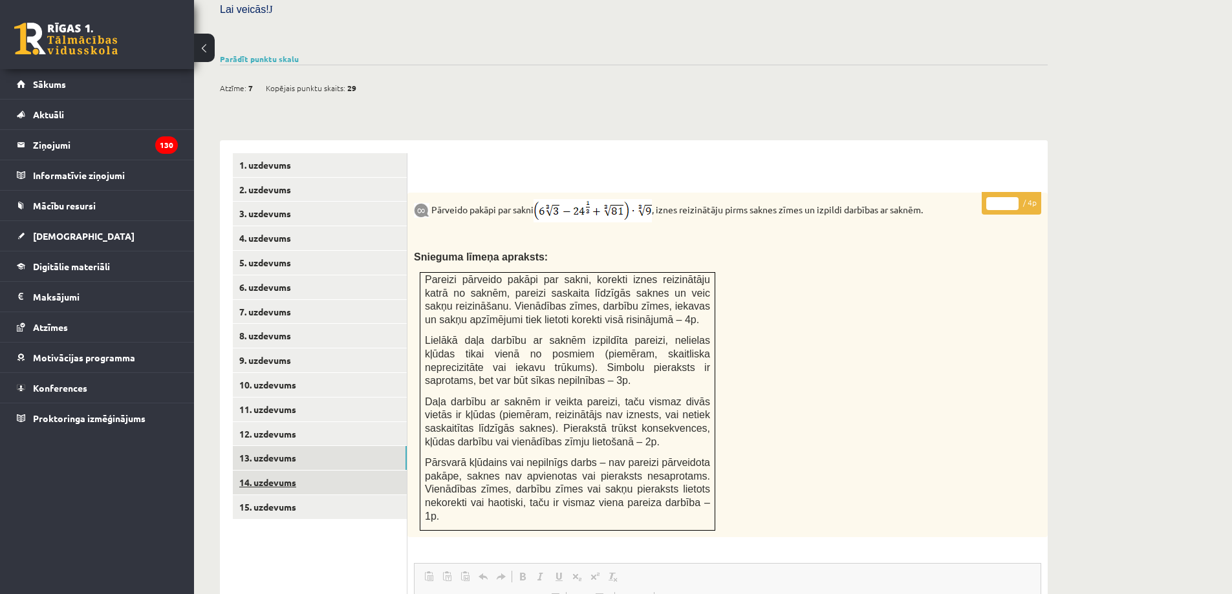
click at [329, 471] on link "14. uzdevums" at bounding box center [320, 483] width 174 height 24
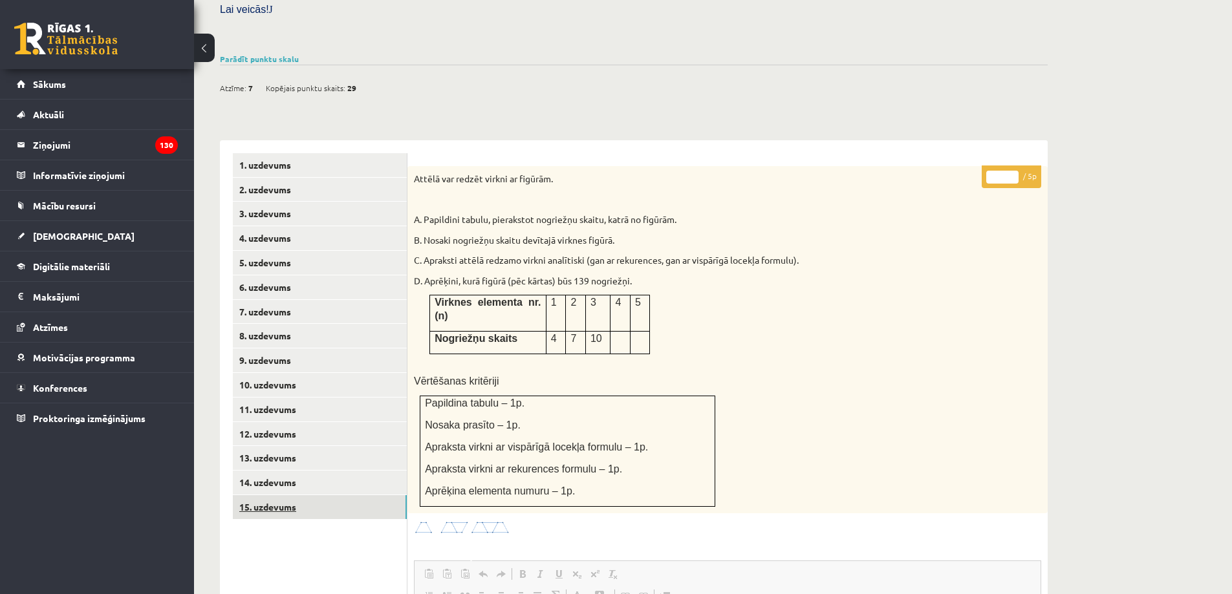
click at [354, 495] on link "15. uzdevums" at bounding box center [320, 507] width 174 height 24
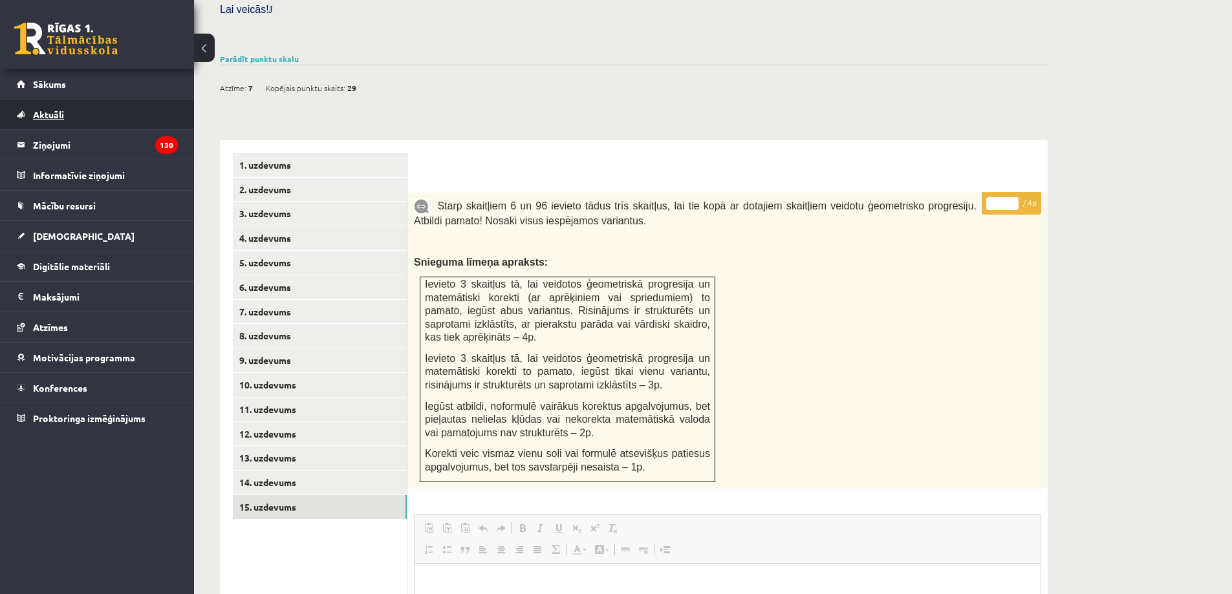
click at [111, 107] on link "Aktuāli" at bounding box center [97, 115] width 161 height 30
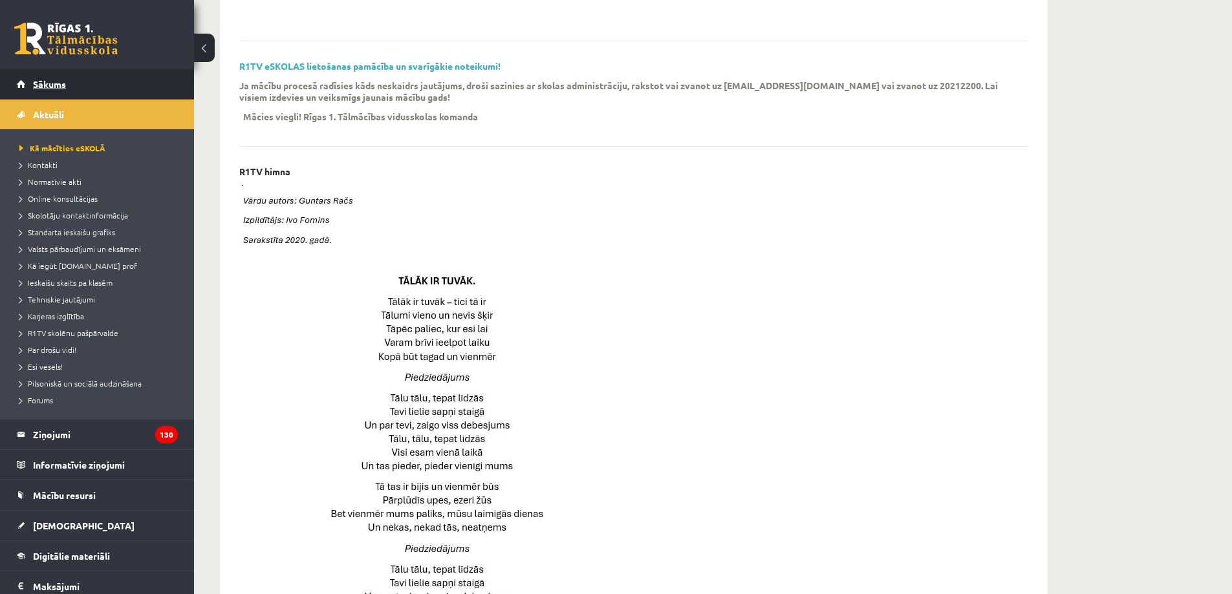
click at [113, 86] on link "Sākums" at bounding box center [97, 84] width 161 height 30
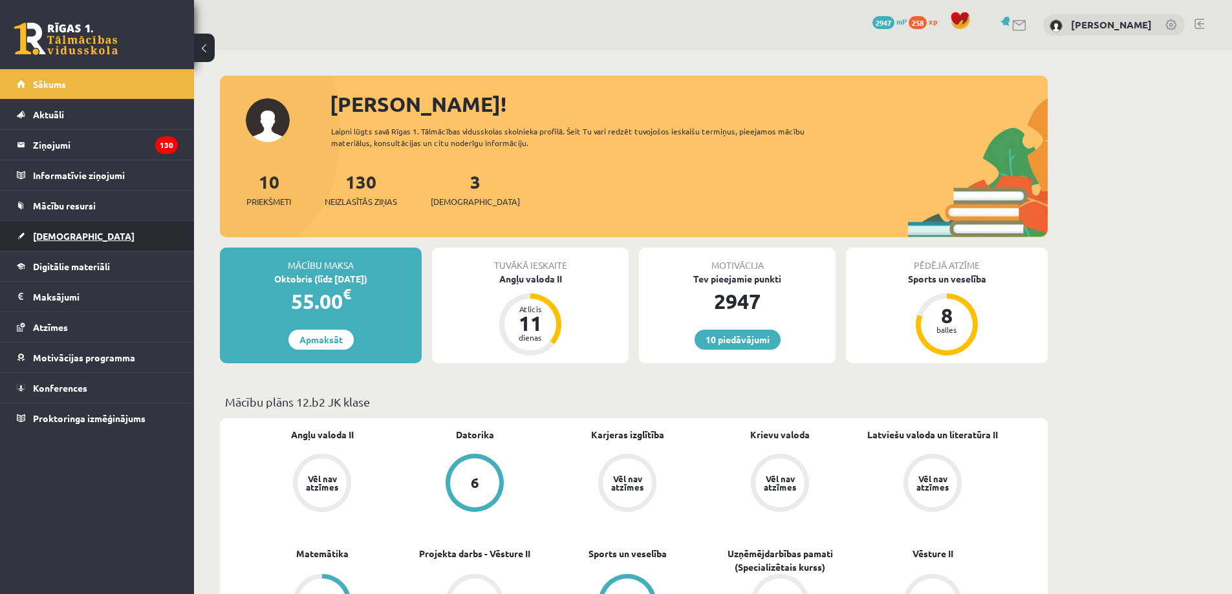
click at [94, 232] on link "[DEMOGRAPHIC_DATA]" at bounding box center [97, 236] width 161 height 30
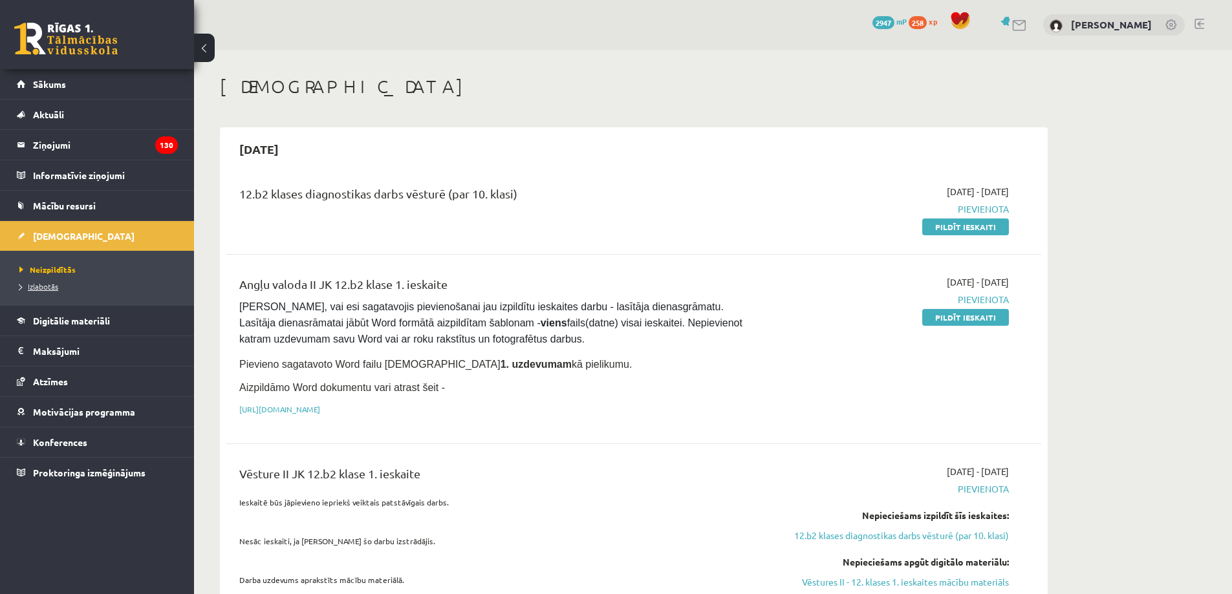
click at [46, 290] on span "Izlabotās" at bounding box center [38, 286] width 39 height 10
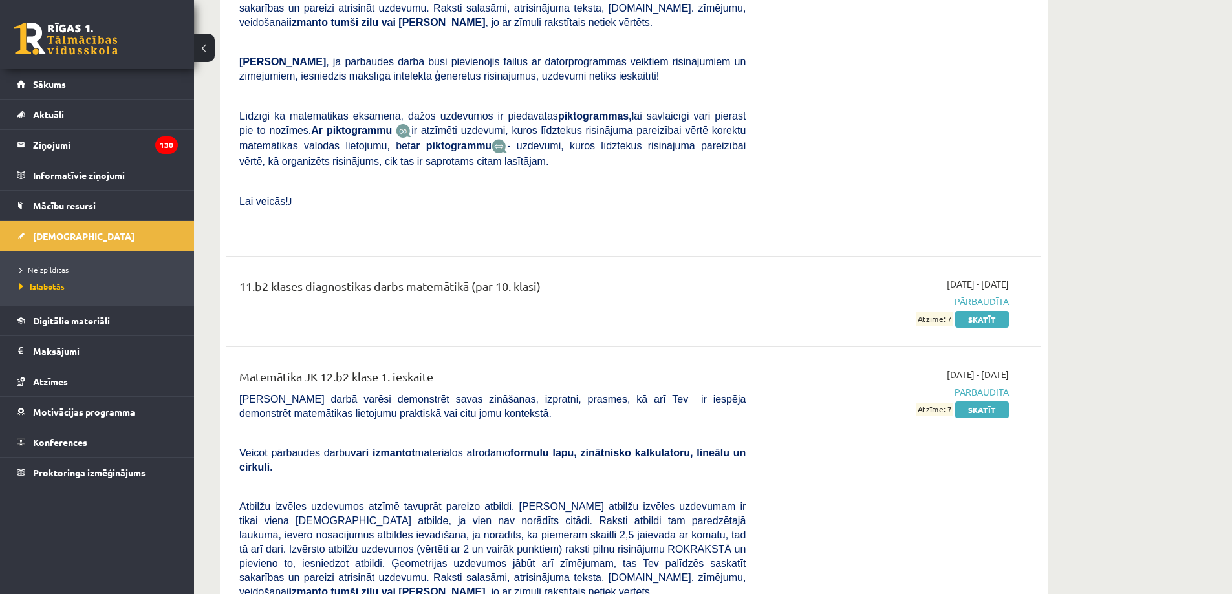
scroll to position [5897, 0]
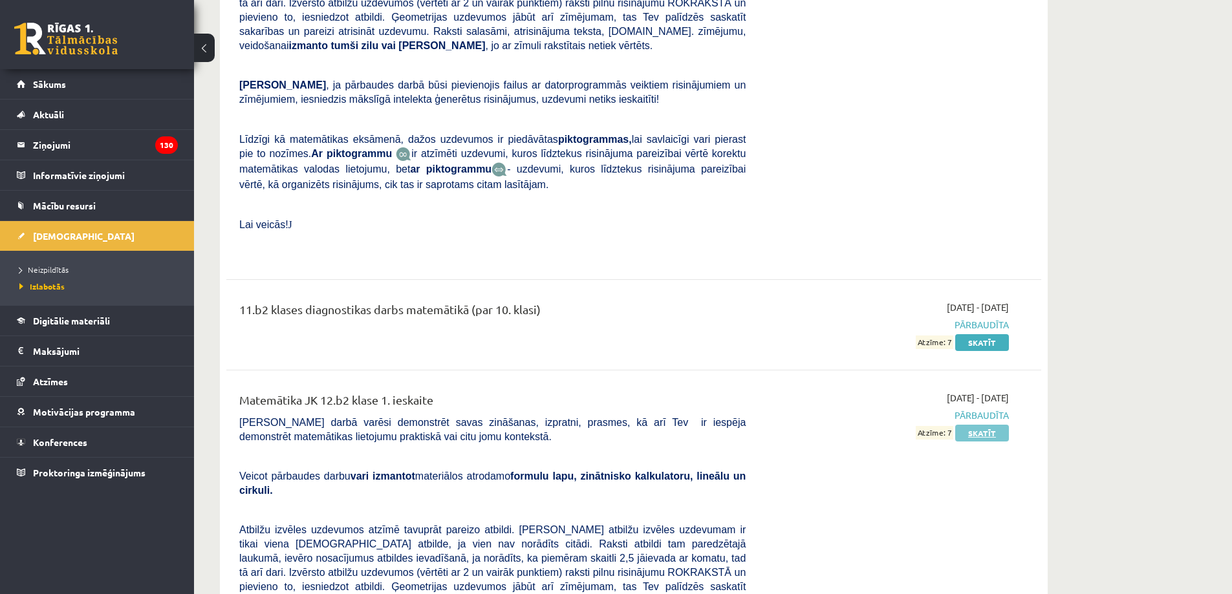
click at [998, 425] on link "Skatīt" at bounding box center [982, 433] width 54 height 17
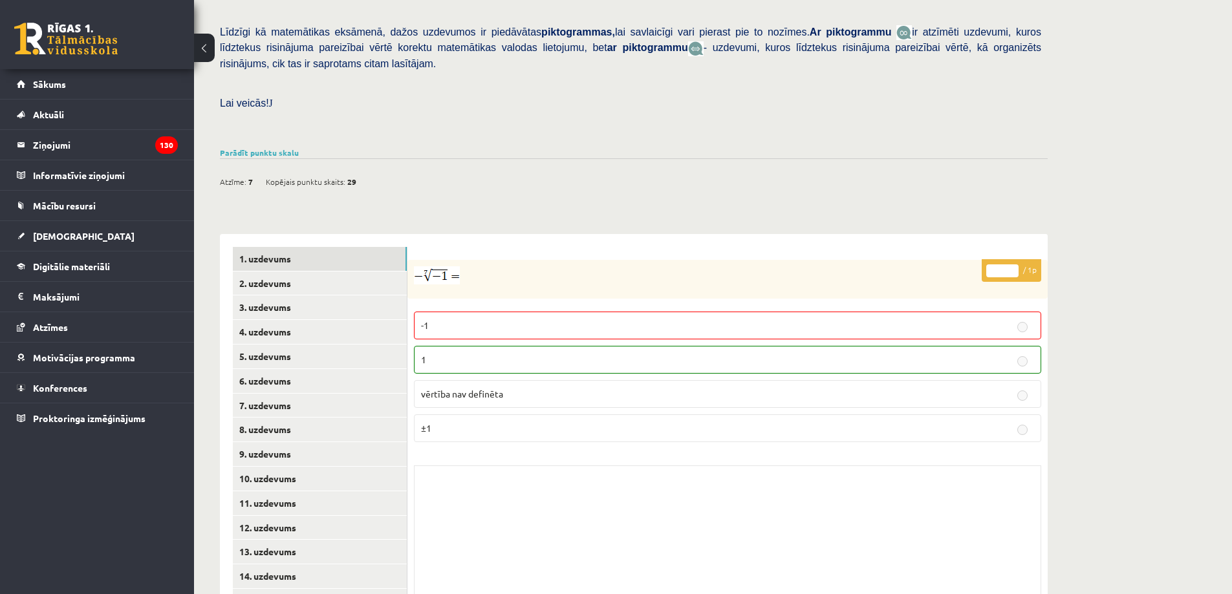
scroll to position [331, 0]
